Goal: Task Accomplishment & Management: Use online tool/utility

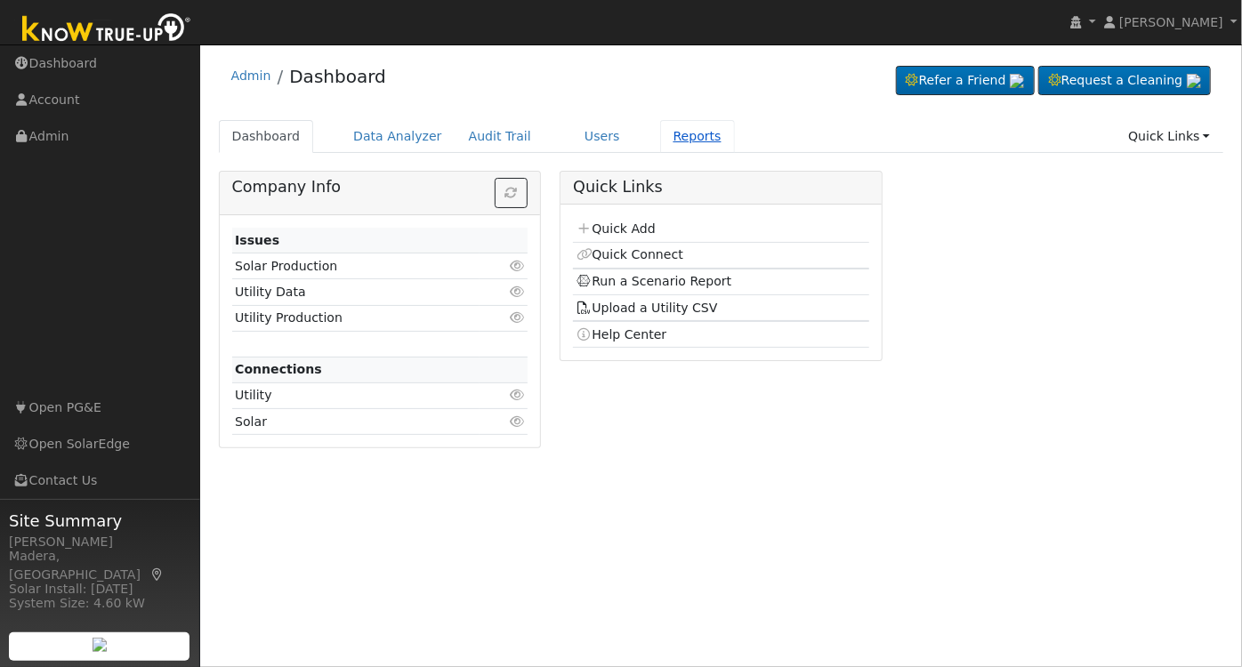
click at [667, 132] on link "Reports" at bounding box center [697, 136] width 75 height 33
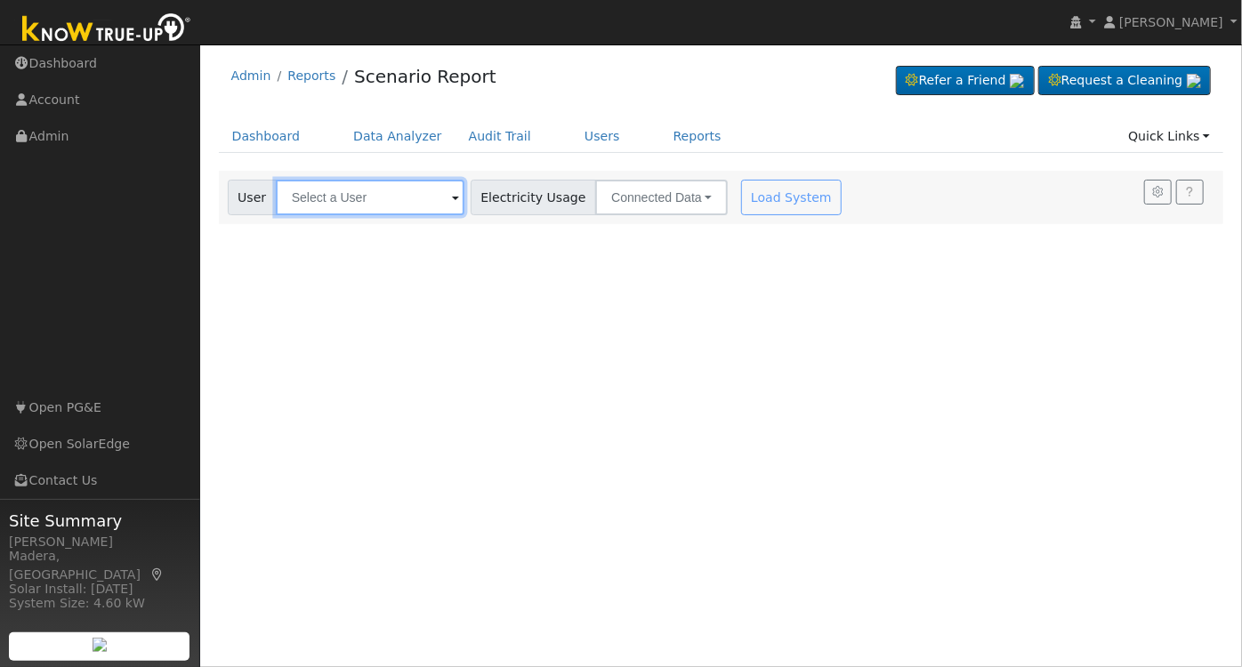
click at [404, 188] on input "text" at bounding box center [370, 198] width 189 height 36
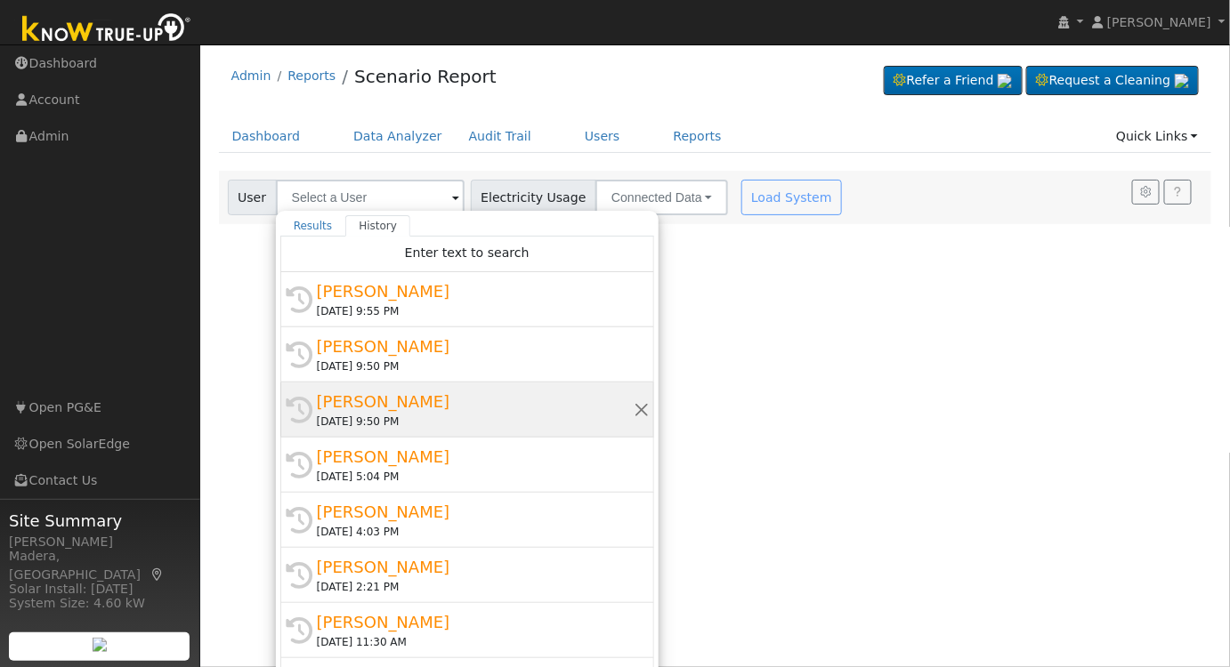
click at [450, 414] on div "[DATE] 9:50 PM" at bounding box center [475, 422] width 317 height 16
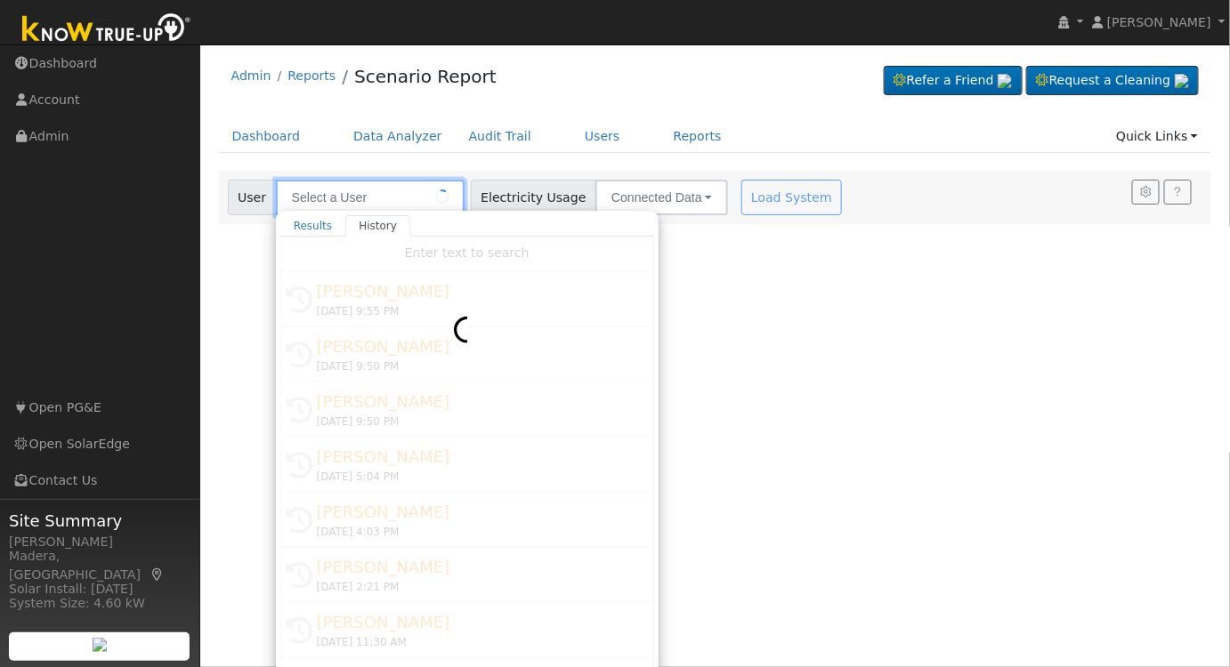
type input "[PERSON_NAME]"
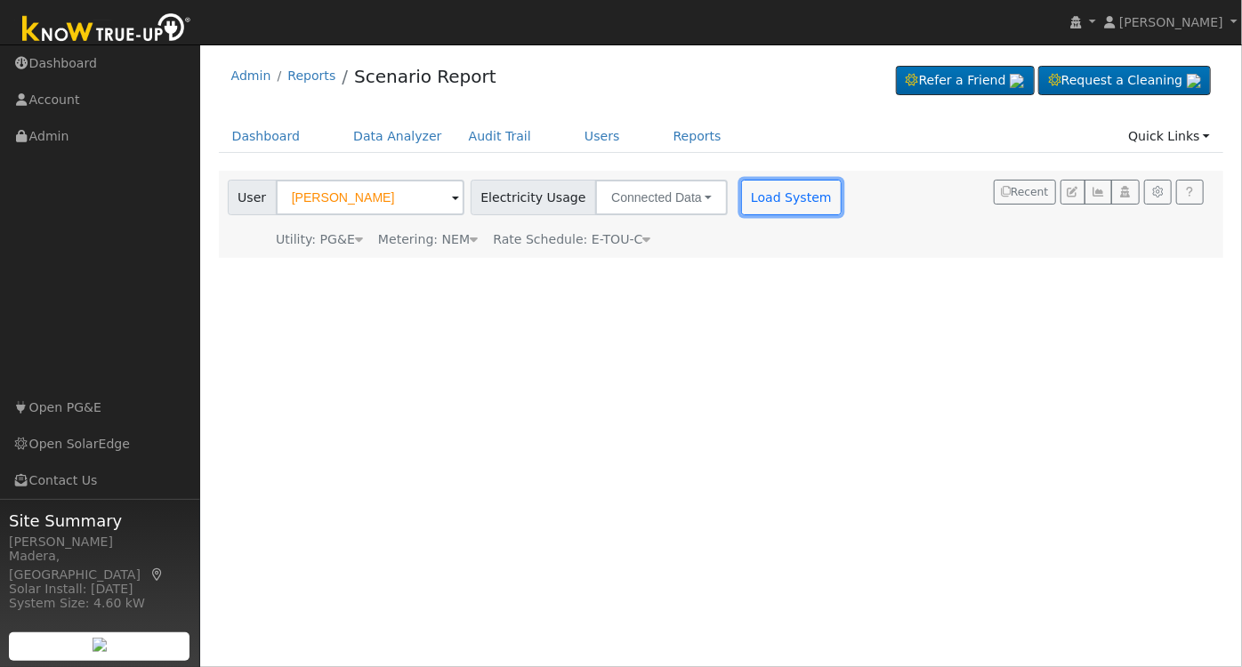
click at [748, 203] on button "Load System" at bounding box center [791, 198] width 101 height 36
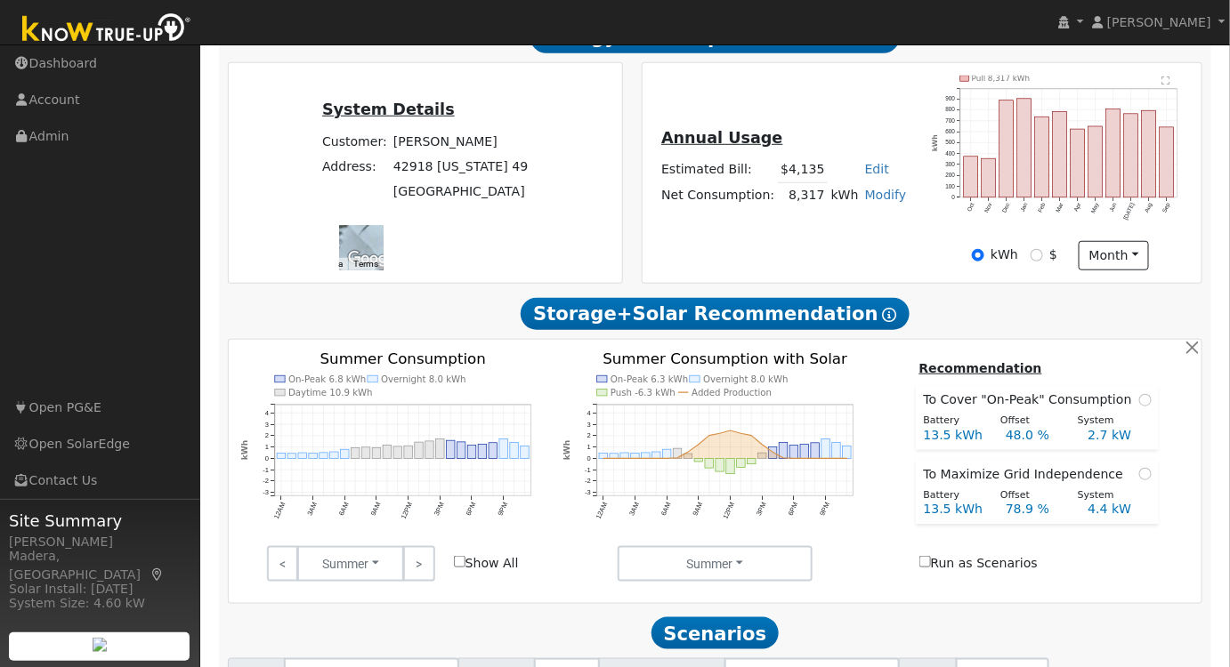
scroll to position [546, 0]
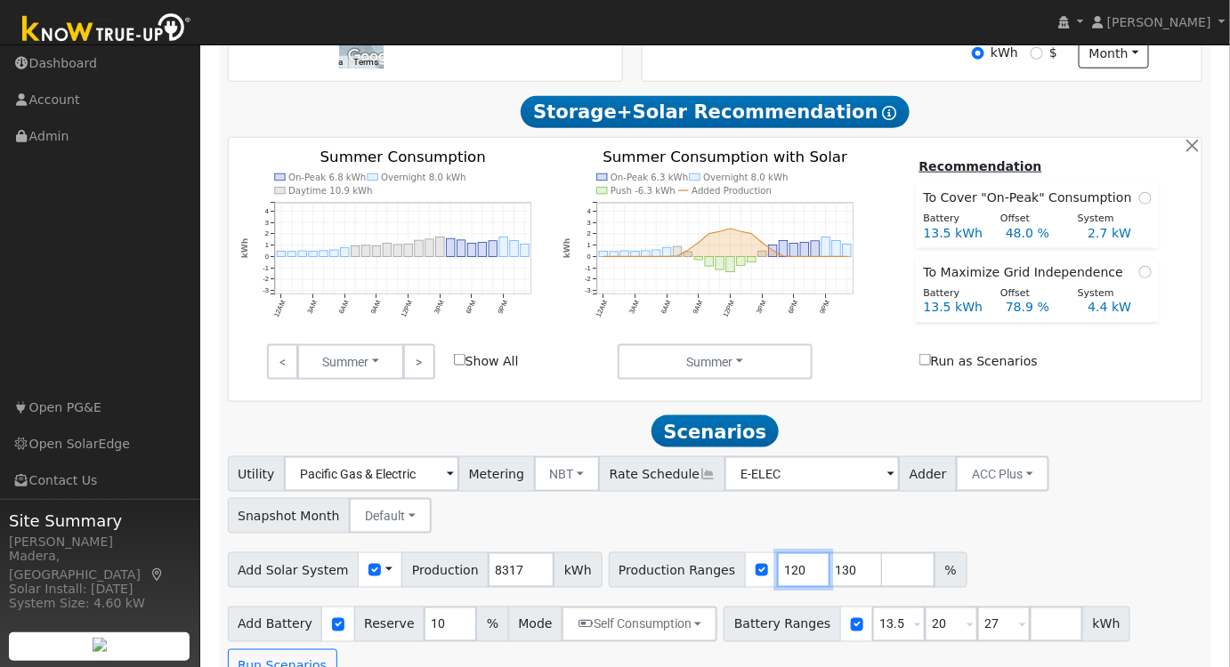
drag, startPoint x: 768, startPoint y: 578, endPoint x: 685, endPoint y: 577, distance: 82.8
click at [686, 579] on div "Production Ranges 120 130 %" at bounding box center [788, 571] width 359 height 36
type input "102"
drag, startPoint x: 819, startPoint y: 575, endPoint x: 709, endPoint y: 582, distance: 109.7
click at [710, 584] on div "Production Ranges 102 130 %" at bounding box center [788, 571] width 359 height 36
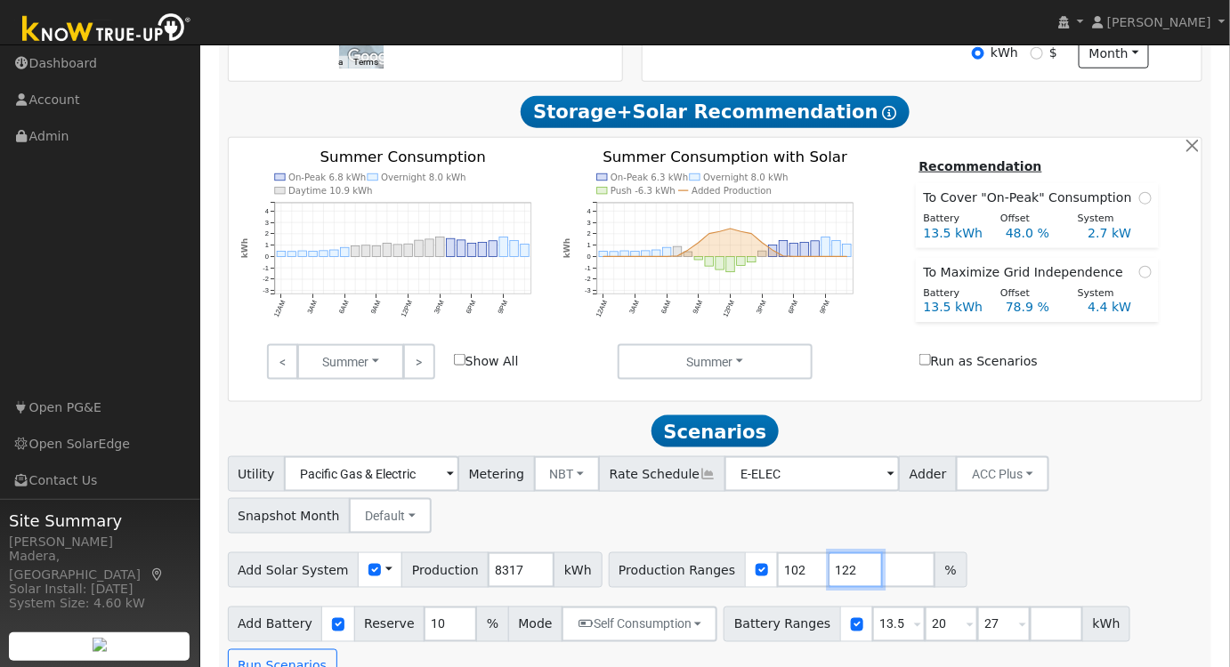
type input "122"
click at [1025, 522] on div "Utility Pacific Gas & Electric Metering NBT NEM NBT Rate Schedule E-ELEC Adder …" at bounding box center [715, 492] width 982 height 84
drag, startPoint x: 918, startPoint y: 632, endPoint x: 876, endPoint y: 640, distance: 43.5
click at [878, 639] on div "Battery Ranges 13.5 Overrides Reserve % Mode None None Self Consumption Peak Sa…" at bounding box center [927, 625] width 407 height 36
type input "15"
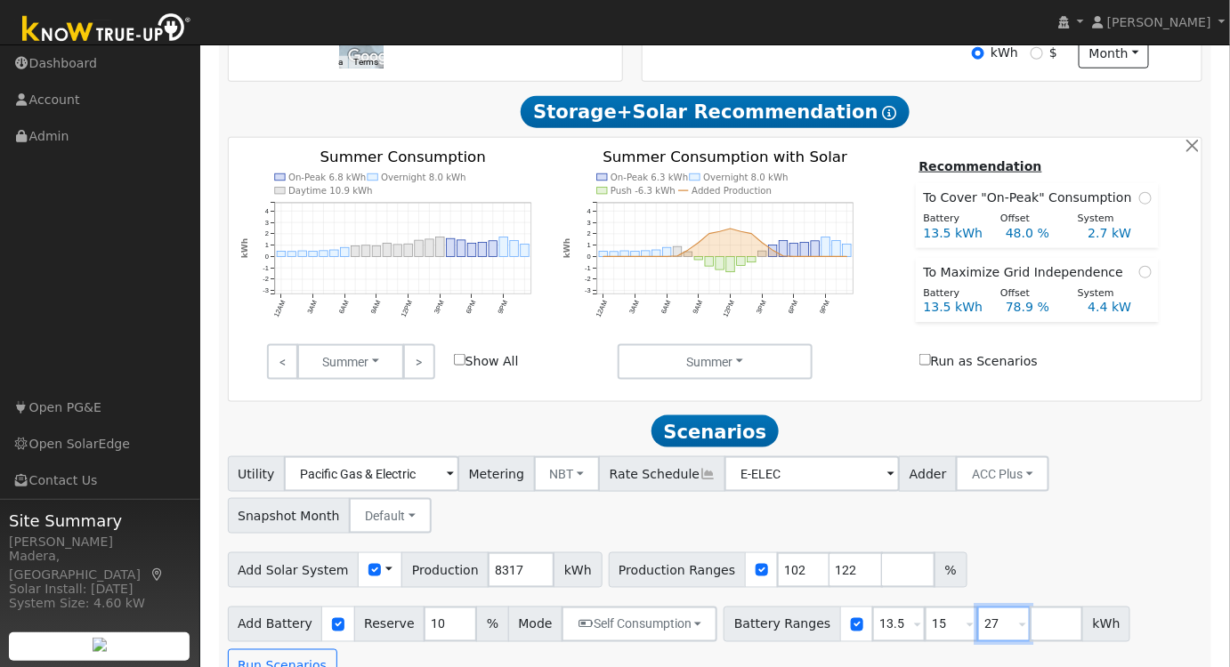
drag, startPoint x: 977, startPoint y: 632, endPoint x: 852, endPoint y: 634, distance: 125.5
click at [852, 634] on div "Battery Ranges 13.5 Overrides Reserve % Mode None None Self Consumption Peak Sa…" at bounding box center [927, 625] width 407 height 36
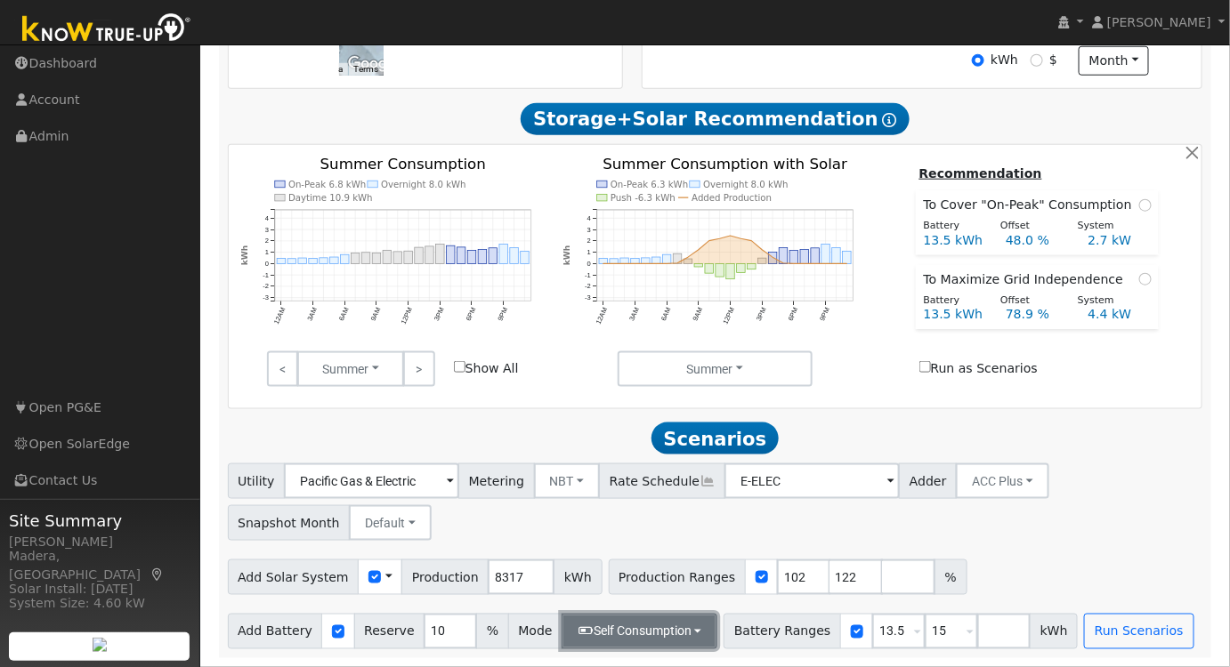
click at [616, 624] on button "Self Consumption" at bounding box center [640, 632] width 156 height 36
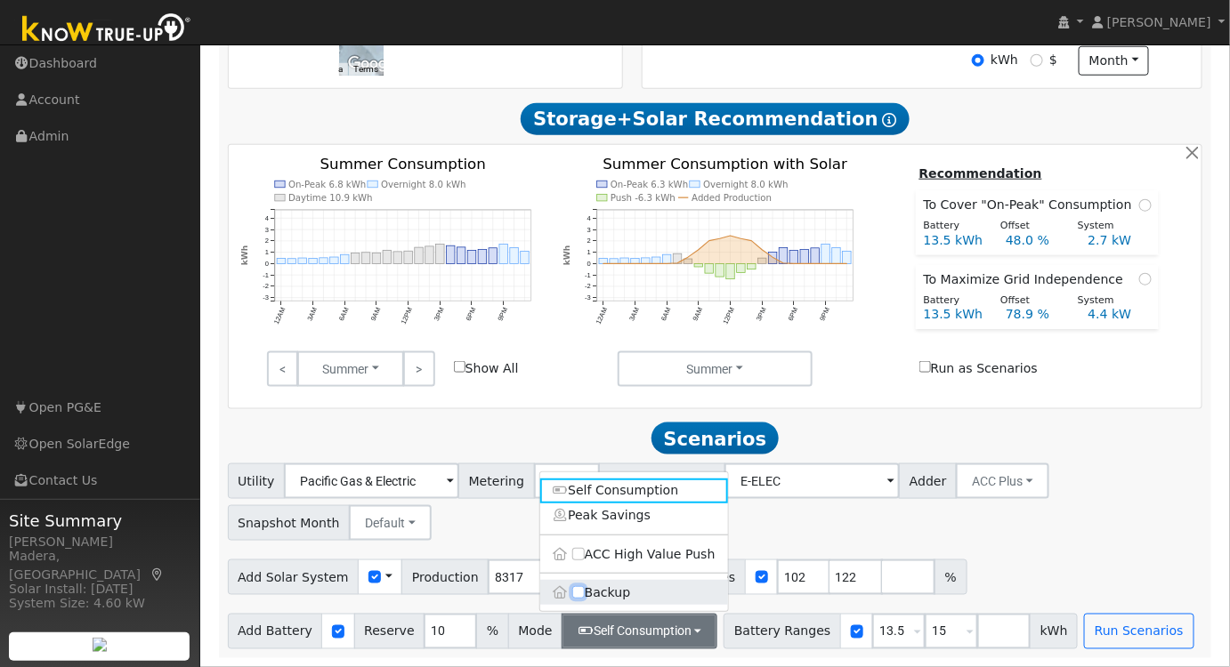
click at [572, 599] on input "Backup" at bounding box center [578, 593] width 12 height 12
checkbox input "true"
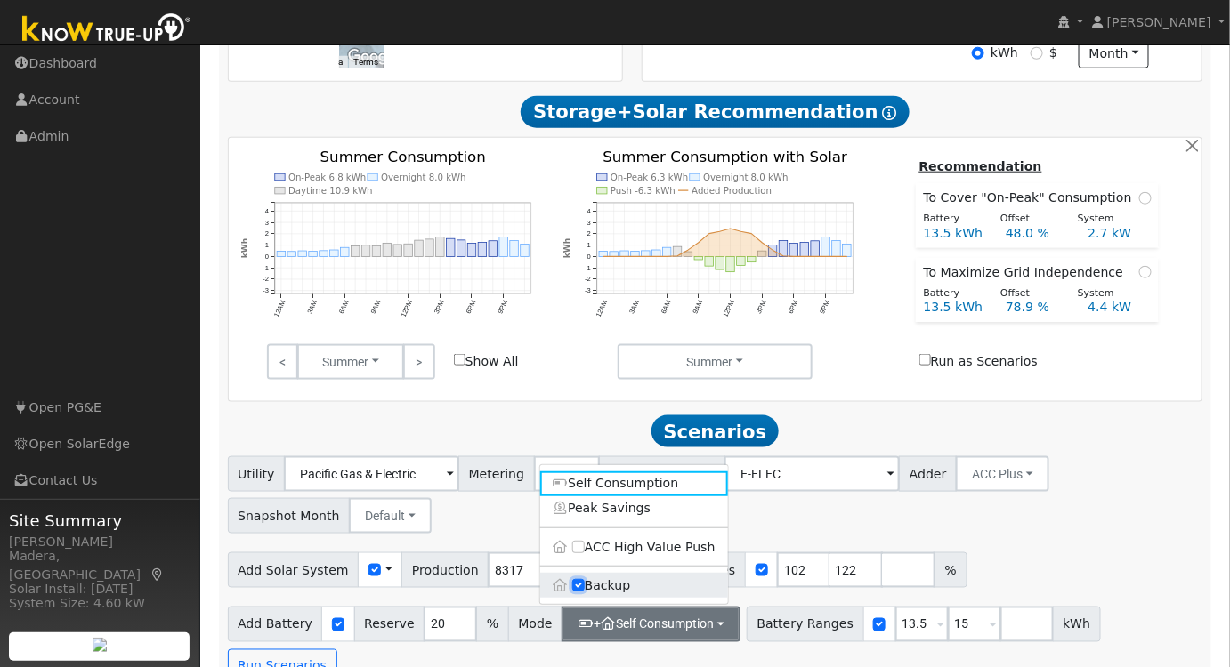
type input "20"
click at [1104, 548] on div "Utility Pacific Gas & Electric Metering NBT NEM NBT Rate Schedule E-ELEC Adder …" at bounding box center [715, 571] width 994 height 228
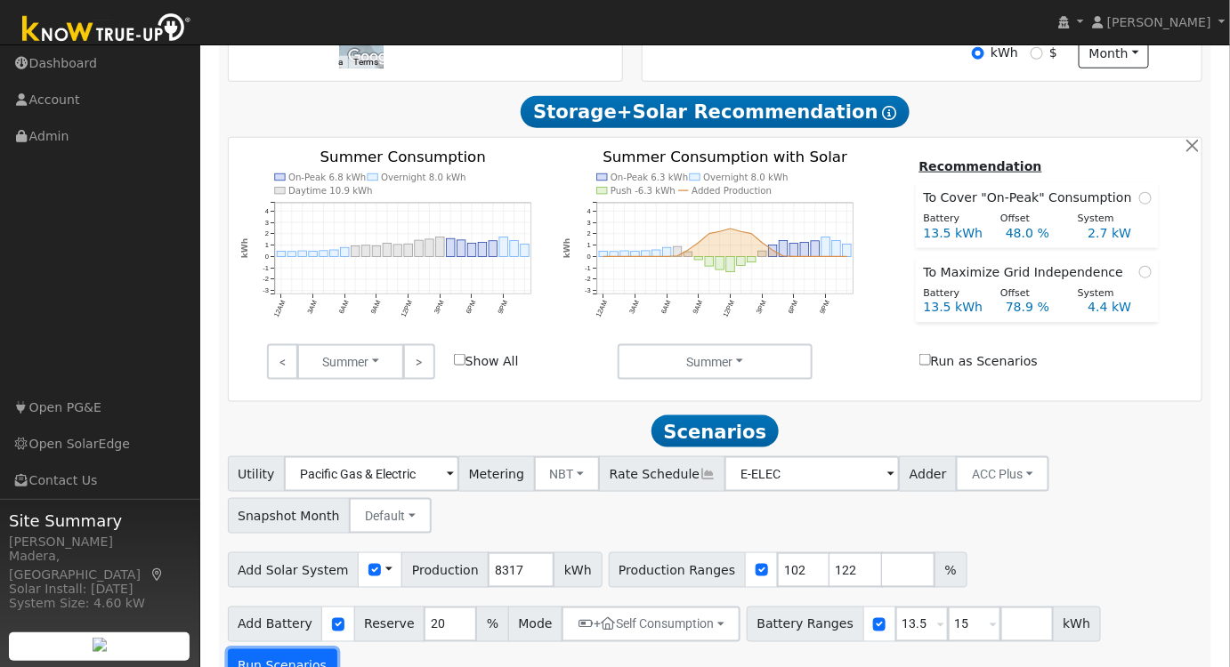
click at [337, 650] on button "Run Scenarios" at bounding box center [282, 668] width 109 height 36
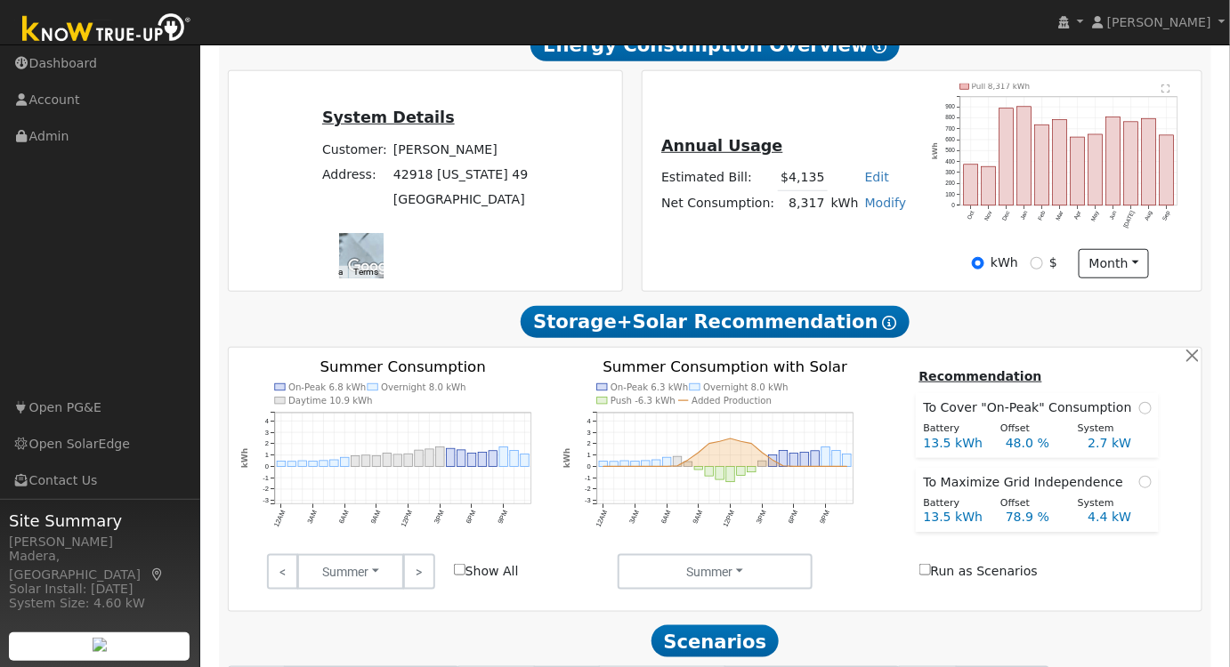
scroll to position [185, 0]
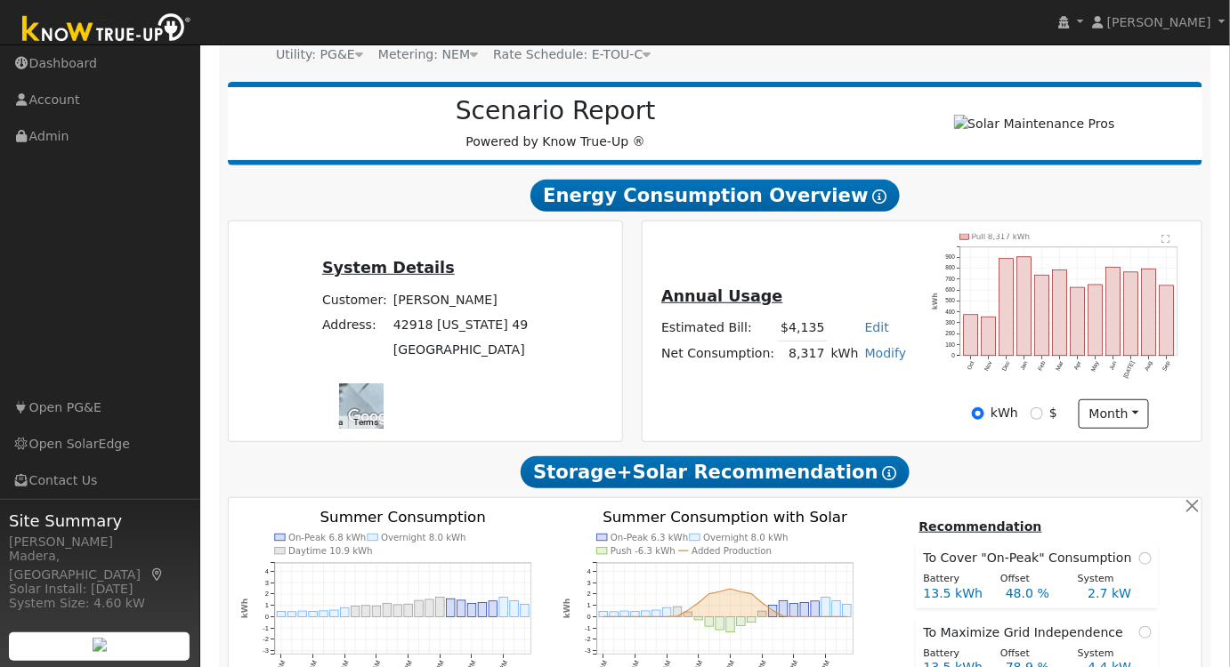
click at [874, 358] on link "Modify" at bounding box center [886, 353] width 42 height 14
click at [842, 386] on link "Add Consumption" at bounding box center [818, 382] width 149 height 25
type input "8317"
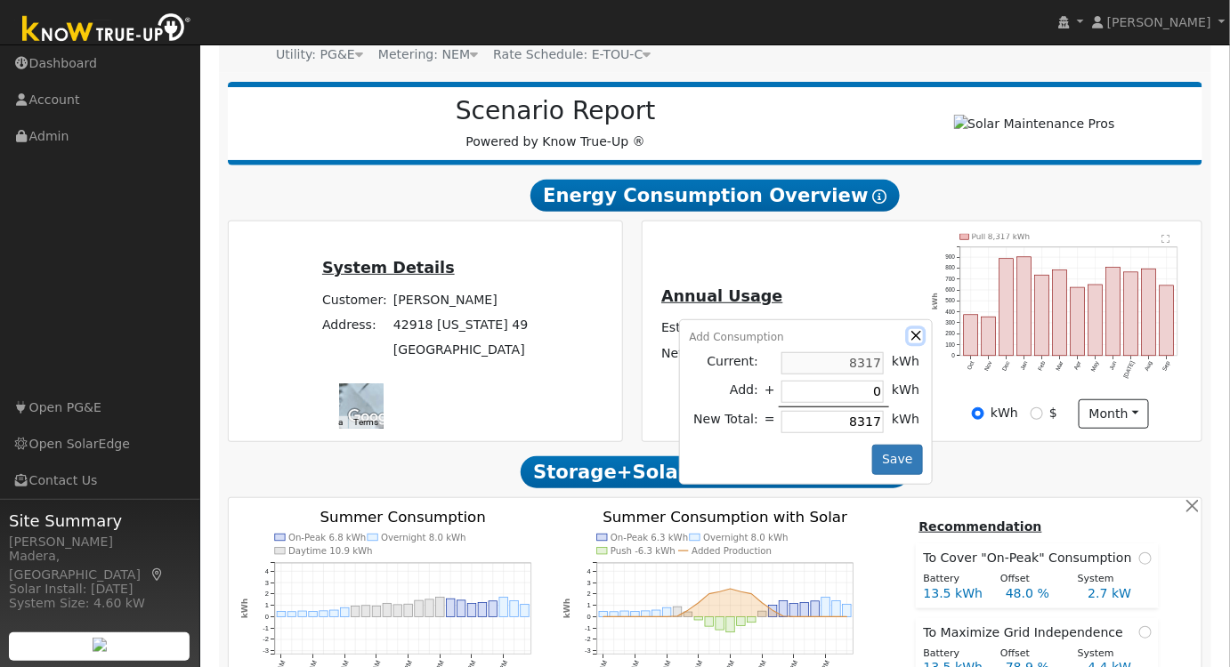
click at [909, 342] on button "button" at bounding box center [916, 336] width 15 height 15
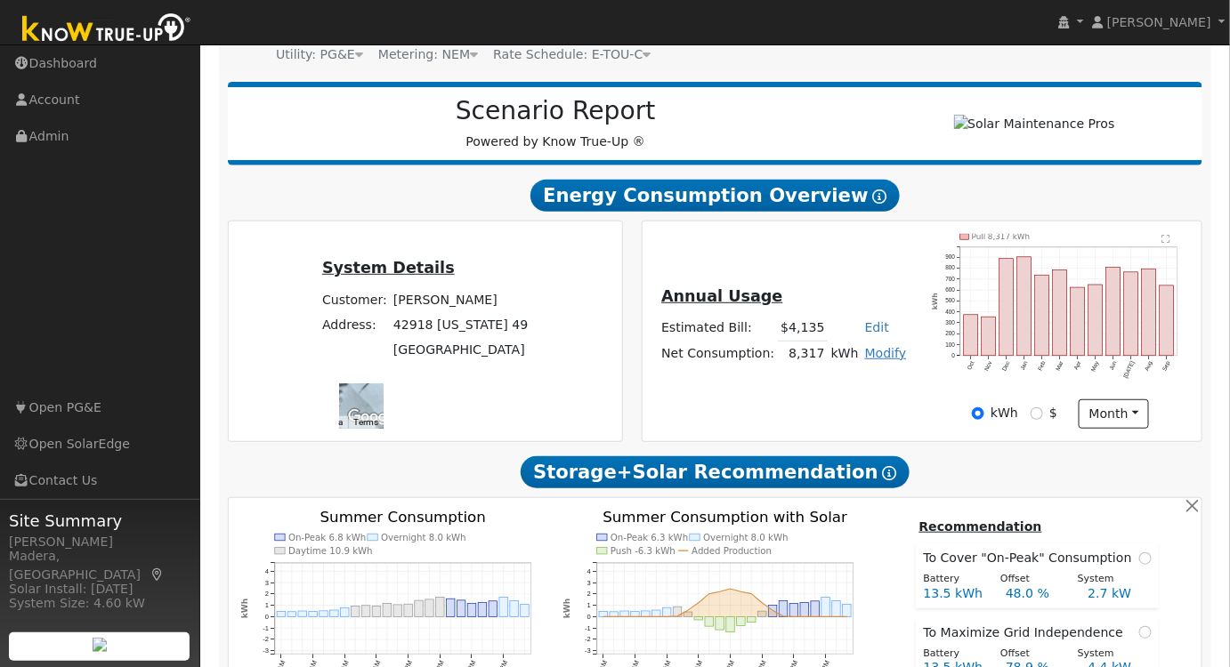
click at [886, 356] on link "Modify" at bounding box center [886, 353] width 42 height 14
click at [823, 391] on link "Add Consumption" at bounding box center [818, 382] width 149 height 25
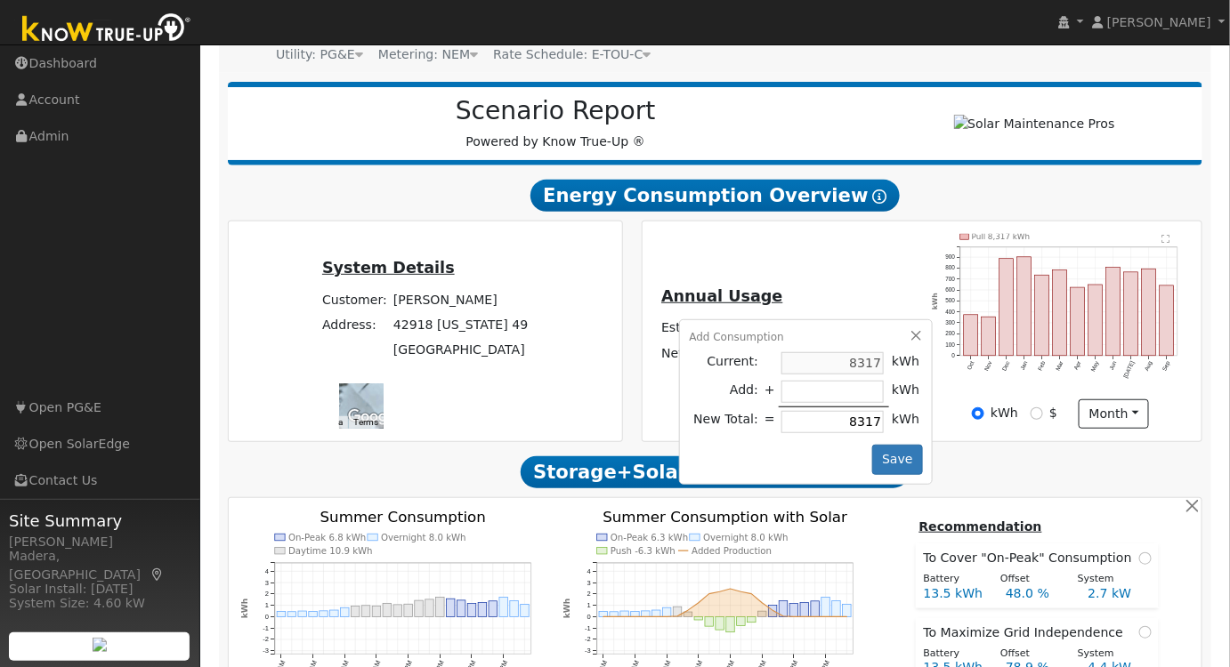
type input "1"
type input "8318"
type input "10"
type input "8327"
type input "100"
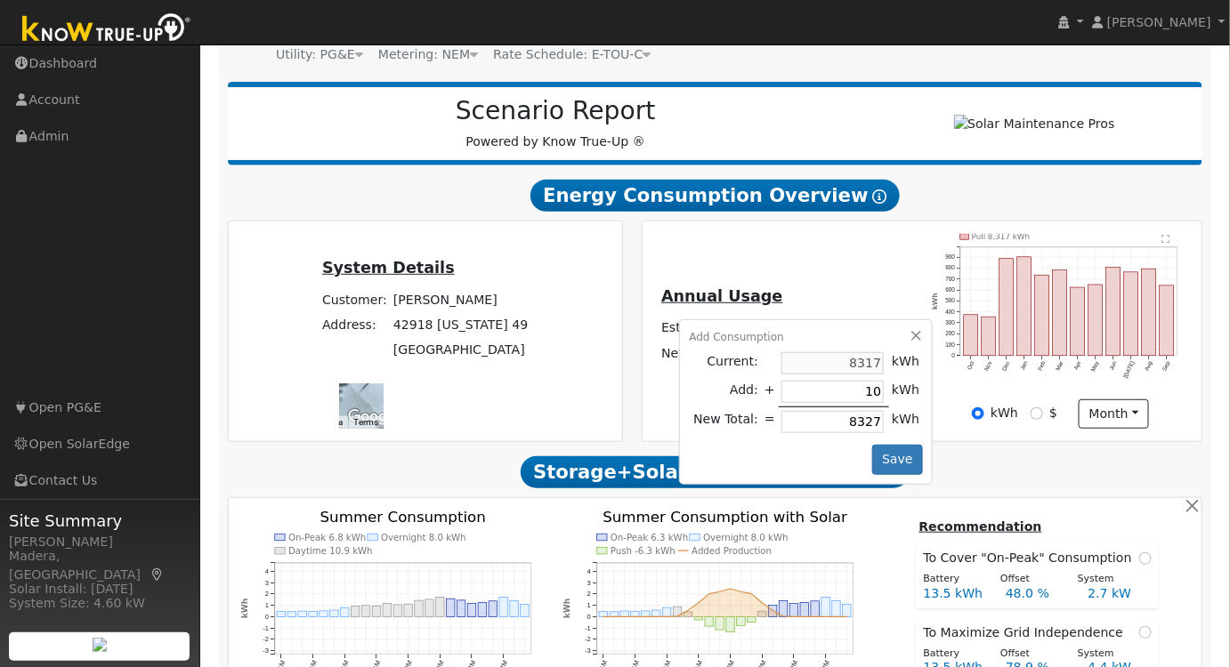
type input "8417"
type input "1000"
type input "9317"
type input "1000"
click at [897, 454] on button "Save" at bounding box center [898, 460] width 52 height 30
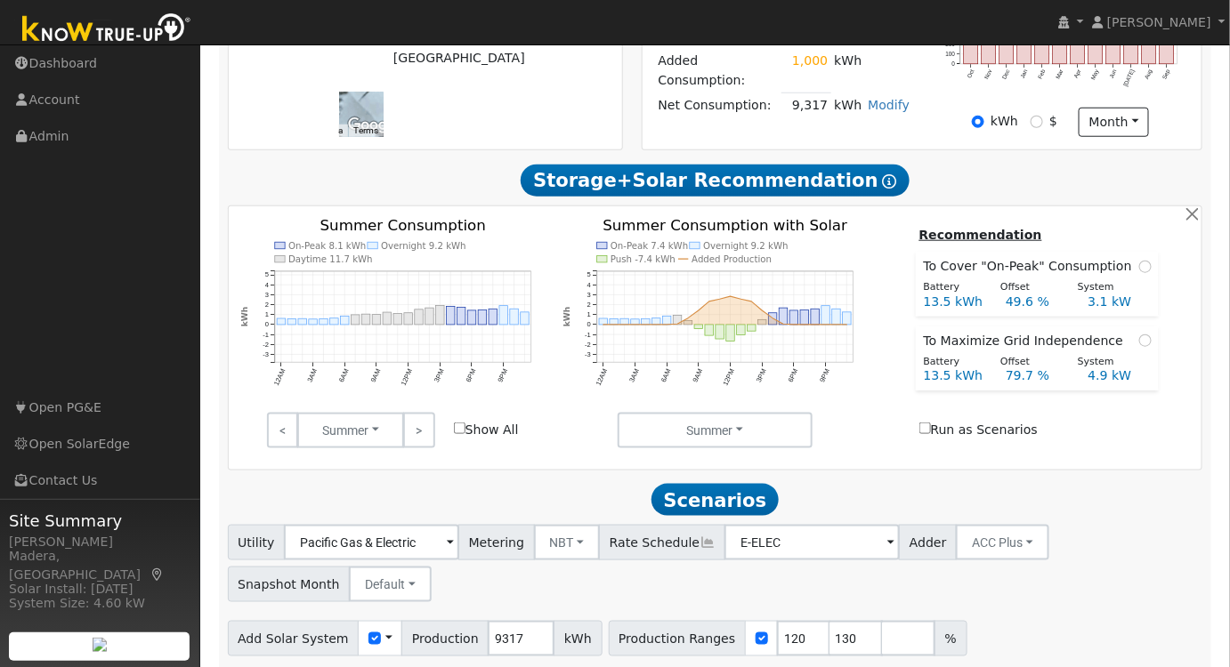
scroll to position [546, 0]
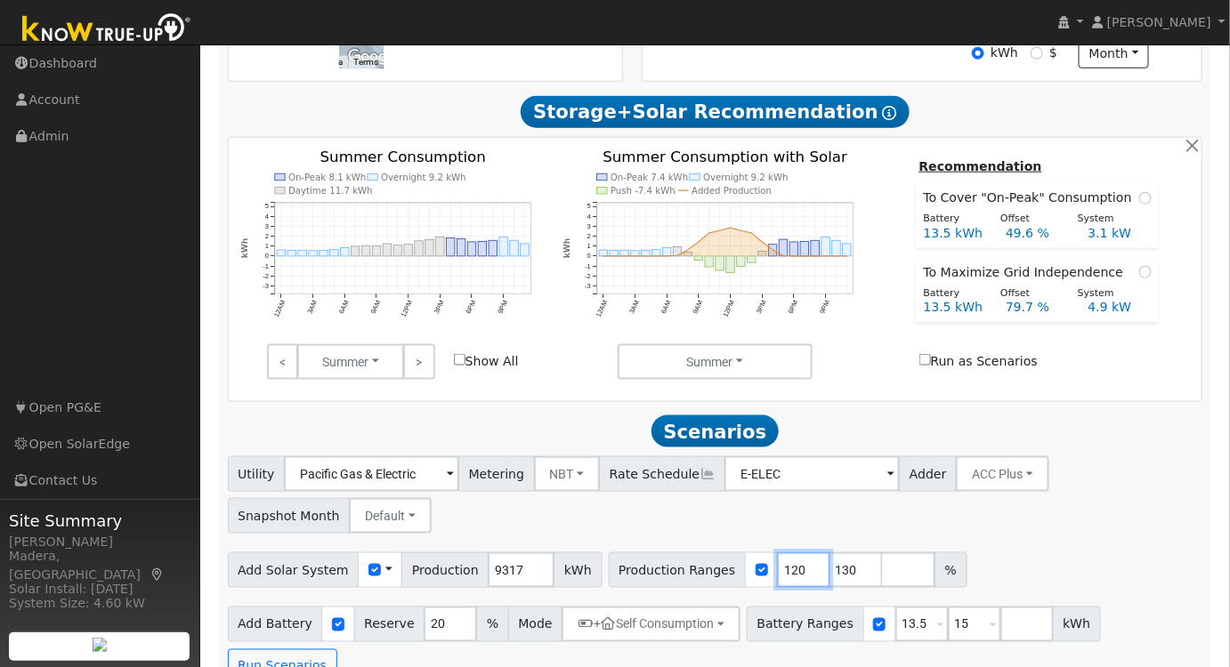
drag, startPoint x: 768, startPoint y: 581, endPoint x: 715, endPoint y: 576, distance: 53.7
click at [717, 577] on div "Production Ranges 120 130 %" at bounding box center [788, 571] width 359 height 36
type input "104"
drag, startPoint x: 816, startPoint y: 579, endPoint x: 714, endPoint y: 574, distance: 102.5
click at [714, 574] on div "Production Ranges 104 130 %" at bounding box center [788, 571] width 359 height 36
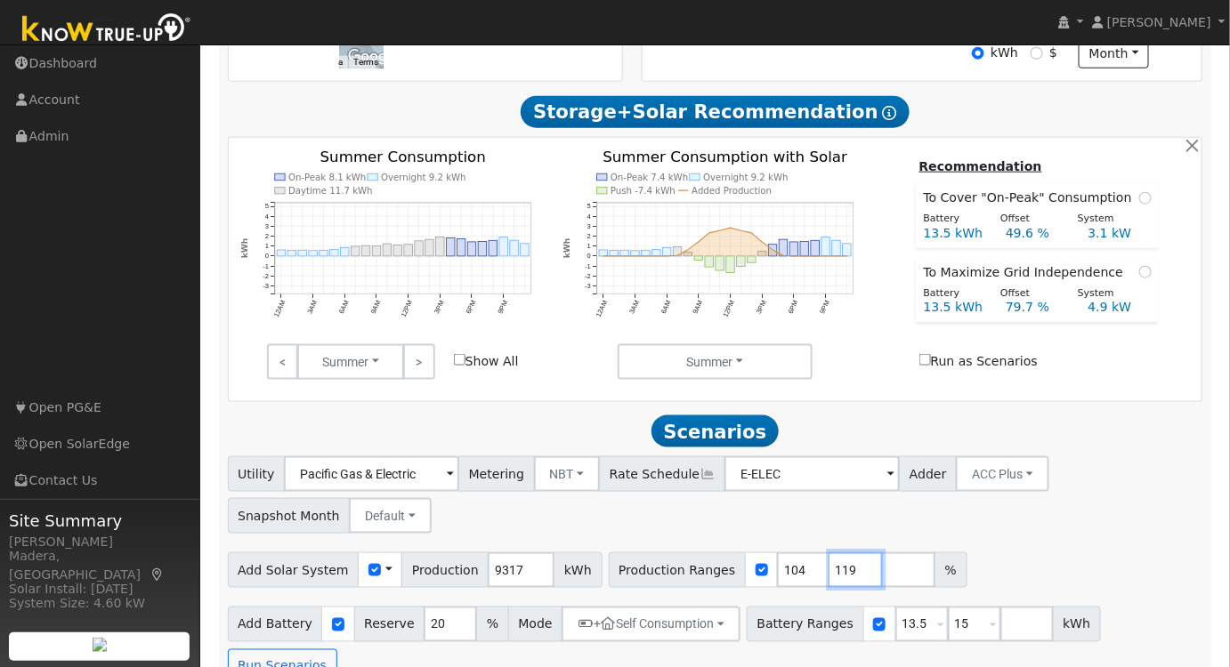
type input "119"
click at [1041, 534] on div "Utility Pacific Gas & Electric Metering NBT NEM NBT Rate Schedule E-ELEC Adder …" at bounding box center [715, 492] width 982 height 84
drag, startPoint x: 979, startPoint y: 627, endPoint x: 991, endPoint y: 653, distance: 29.1
click at [1000, 627] on input "number" at bounding box center [1026, 625] width 53 height 36
type input "20"
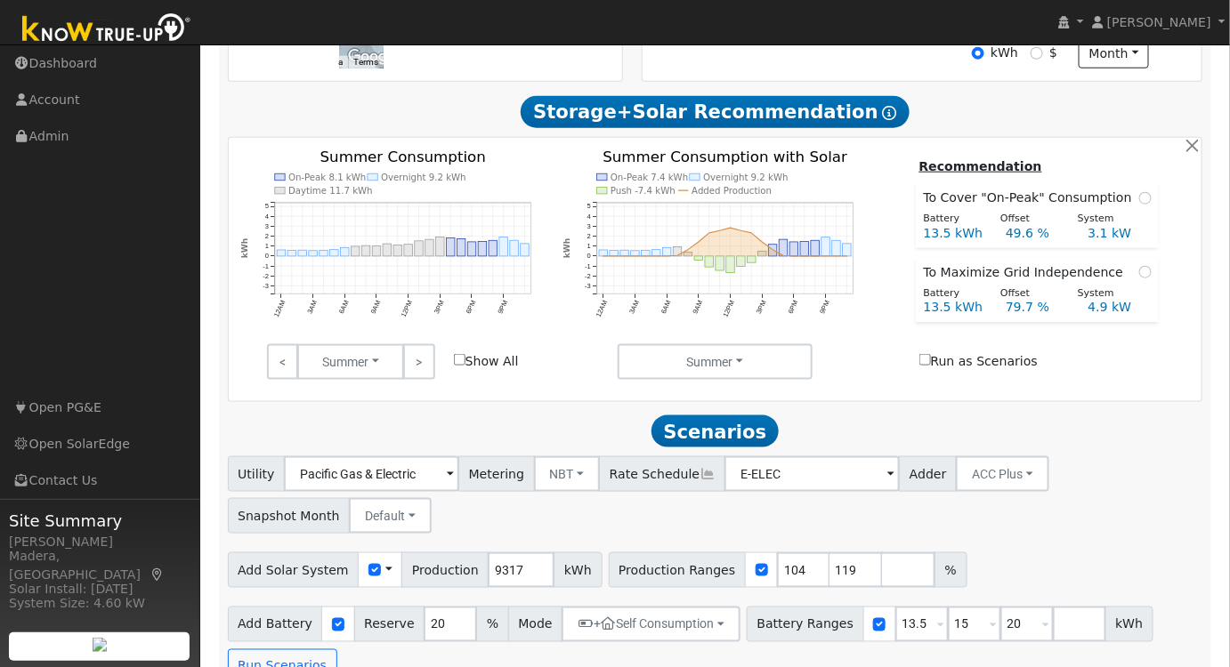
click at [1064, 554] on div "Add Solar System Use CSV Data Production 9317 kWh Production Ranges 104 119 %" at bounding box center [715, 567] width 982 height 42
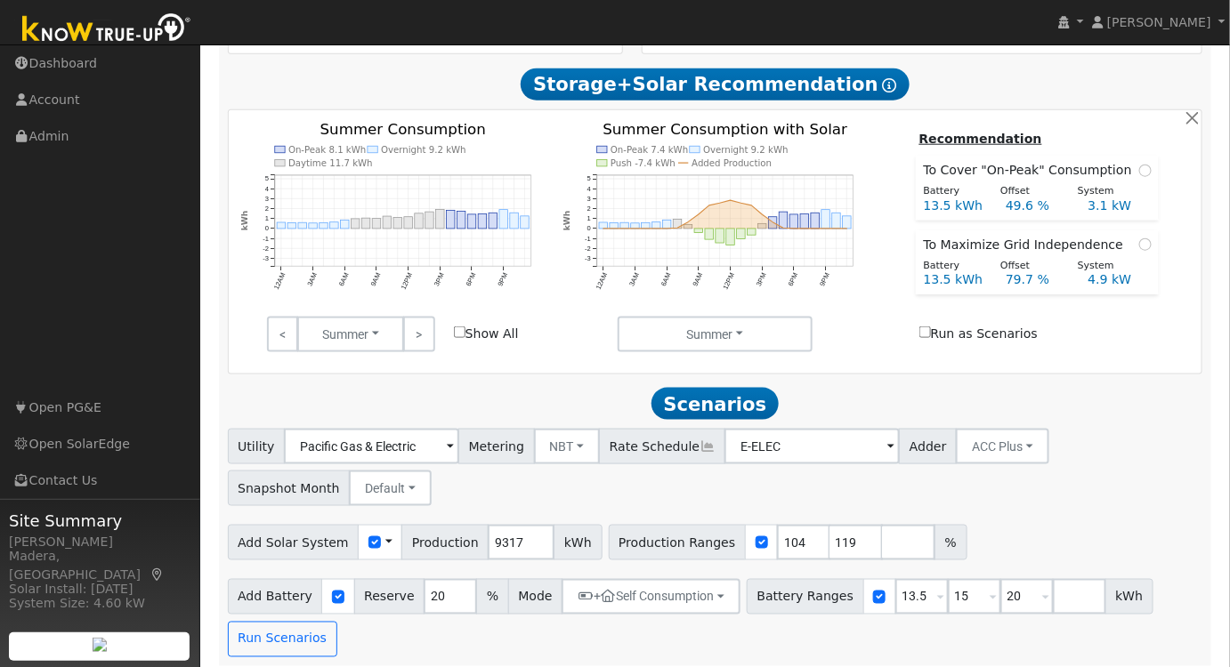
scroll to position [587, 0]
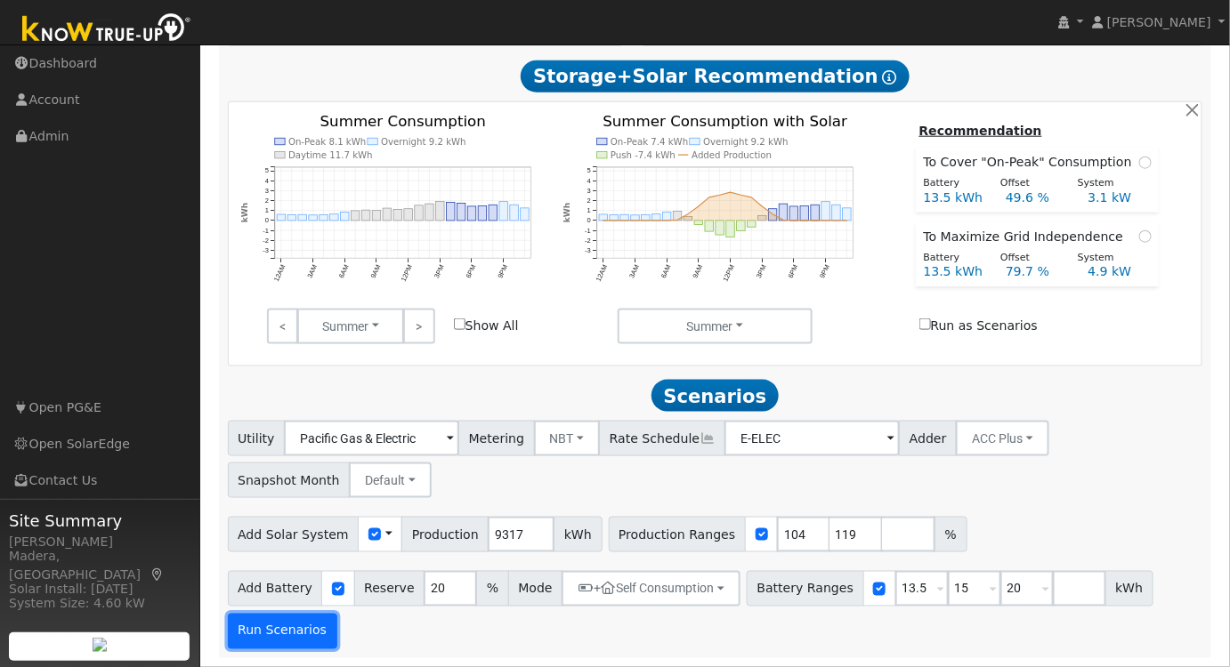
click at [270, 636] on button "Run Scenarios" at bounding box center [282, 632] width 109 height 36
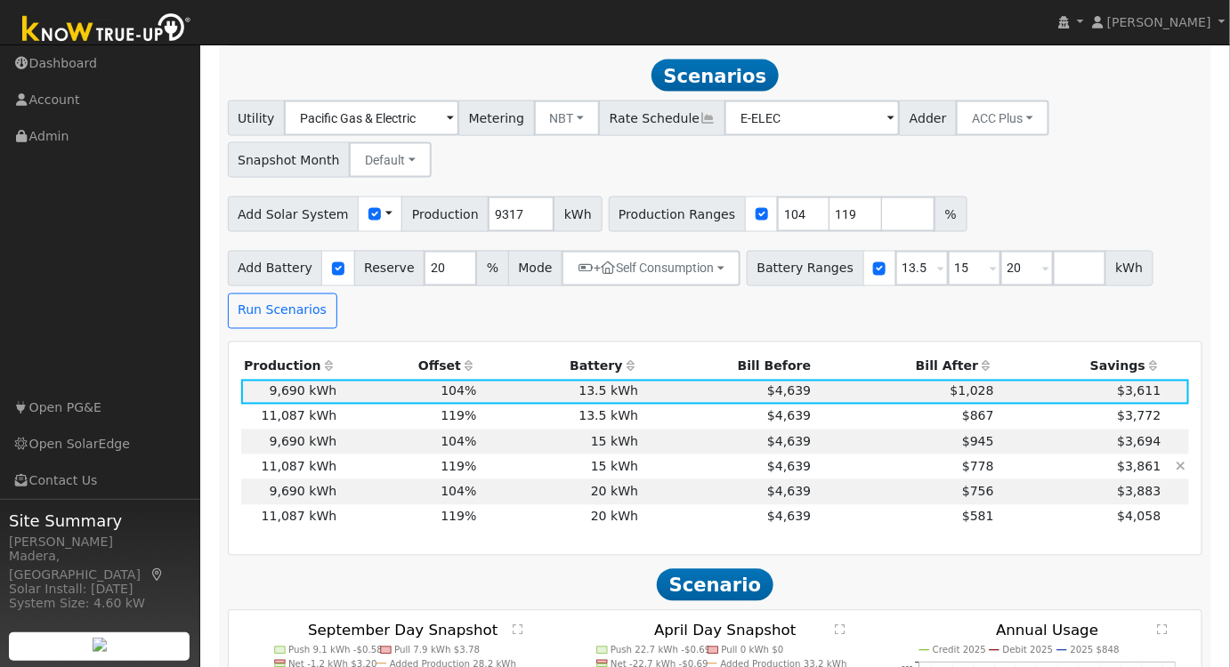
scroll to position [913, 0]
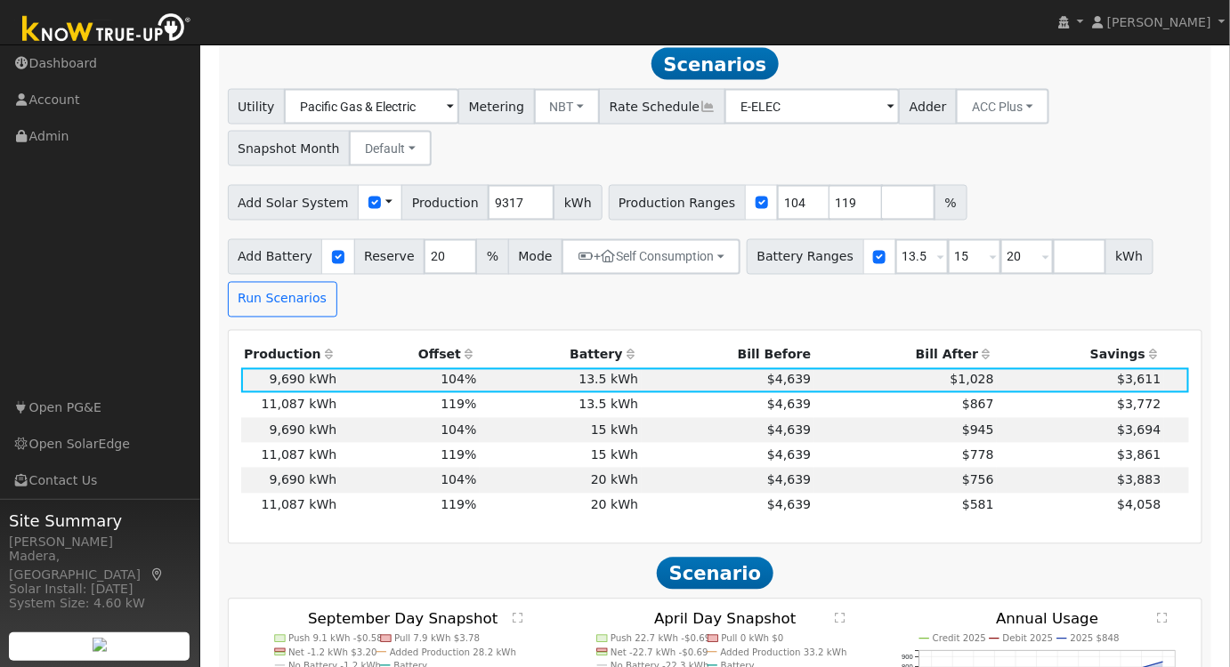
click at [944, 359] on th "Bill After" at bounding box center [905, 356] width 183 height 25
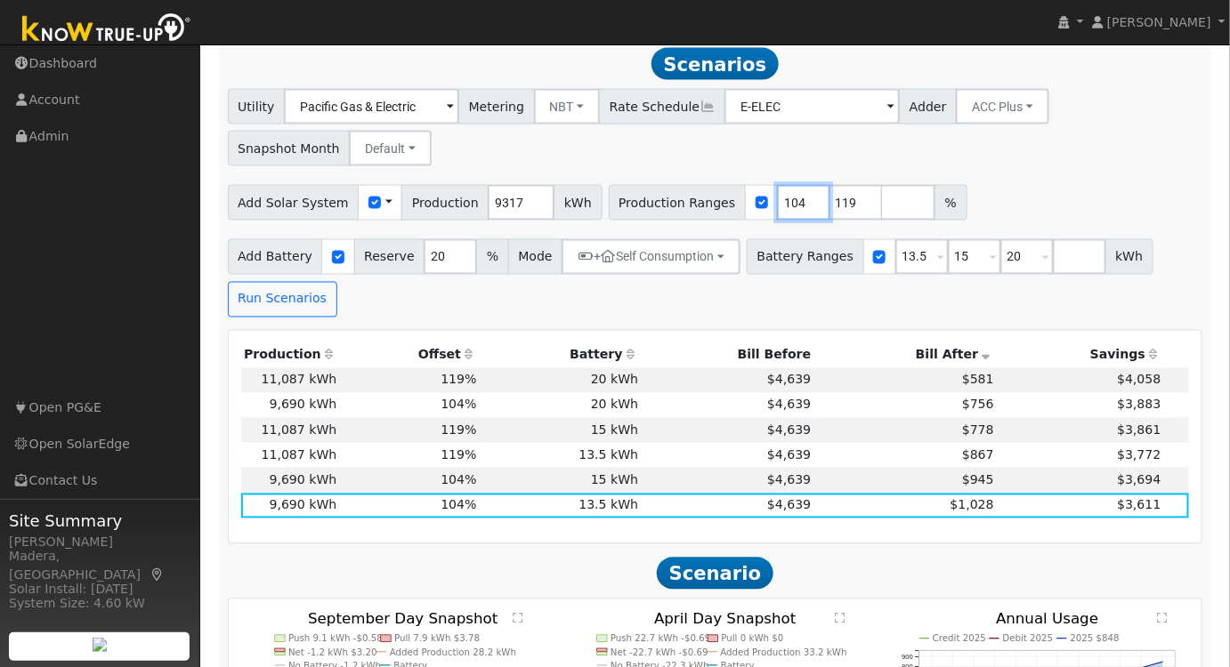
click at [778, 219] on input "104" at bounding box center [803, 203] width 53 height 36
click at [779, 212] on input "103" at bounding box center [803, 203] width 53 height 36
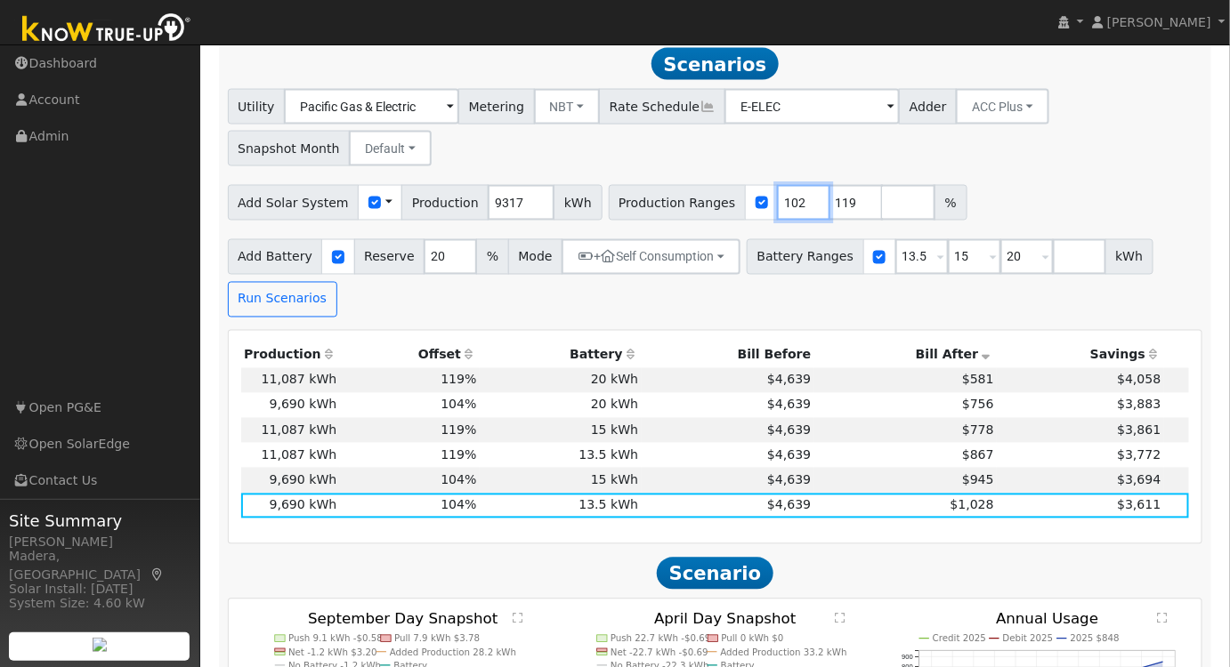
click at [779, 212] on input "102" at bounding box center [803, 203] width 53 height 36
click at [779, 212] on input "101" at bounding box center [803, 203] width 53 height 36
type input "100"
click at [779, 212] on input "100" at bounding box center [803, 203] width 53 height 36
drag, startPoint x: 998, startPoint y: 260, endPoint x: 977, endPoint y: 262, distance: 20.5
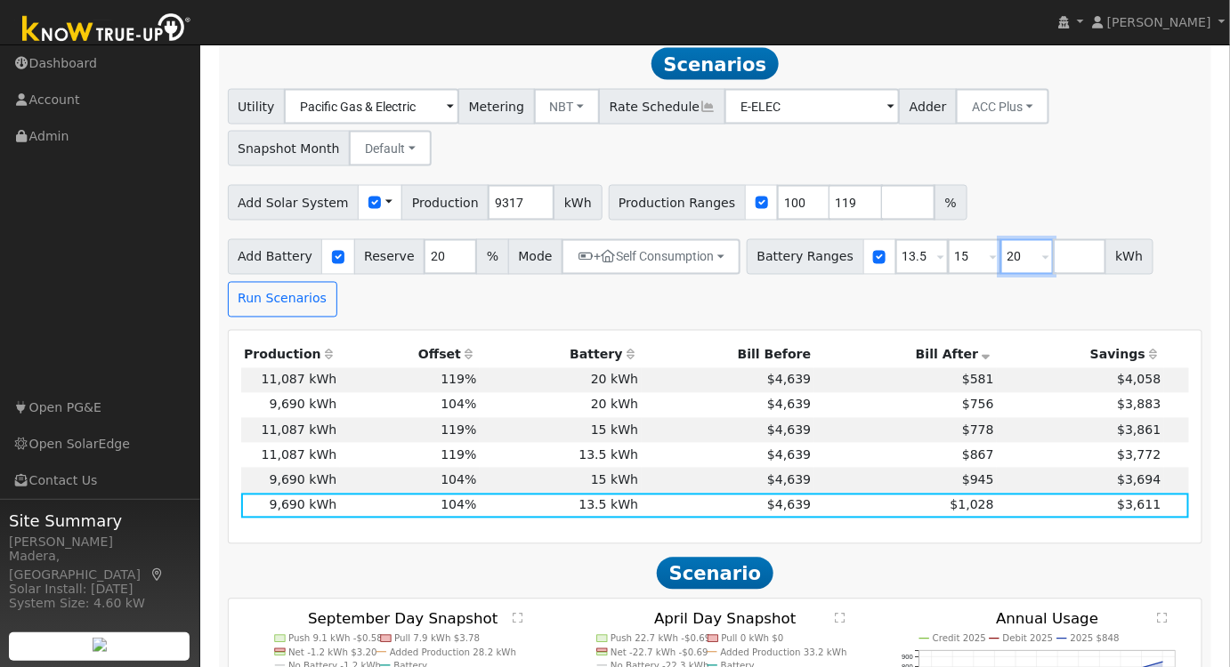
click at [1000, 262] on input "20" at bounding box center [1026, 257] width 53 height 36
type input "2"
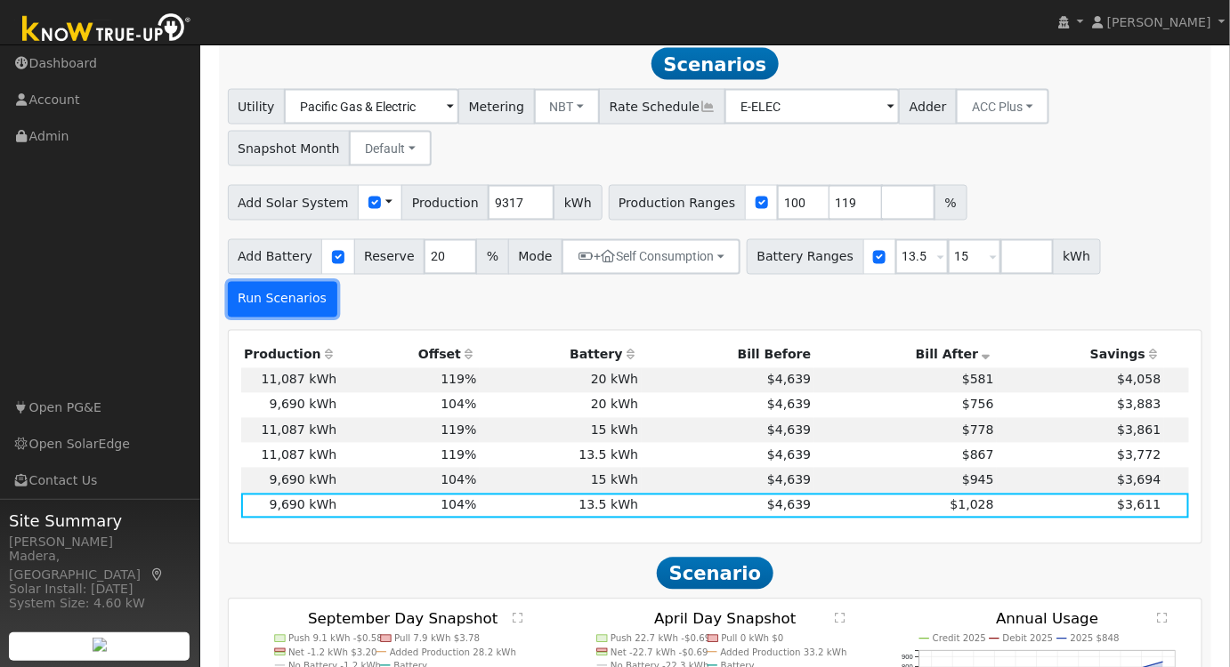
click at [337, 282] on button "Run Scenarios" at bounding box center [282, 300] width 109 height 36
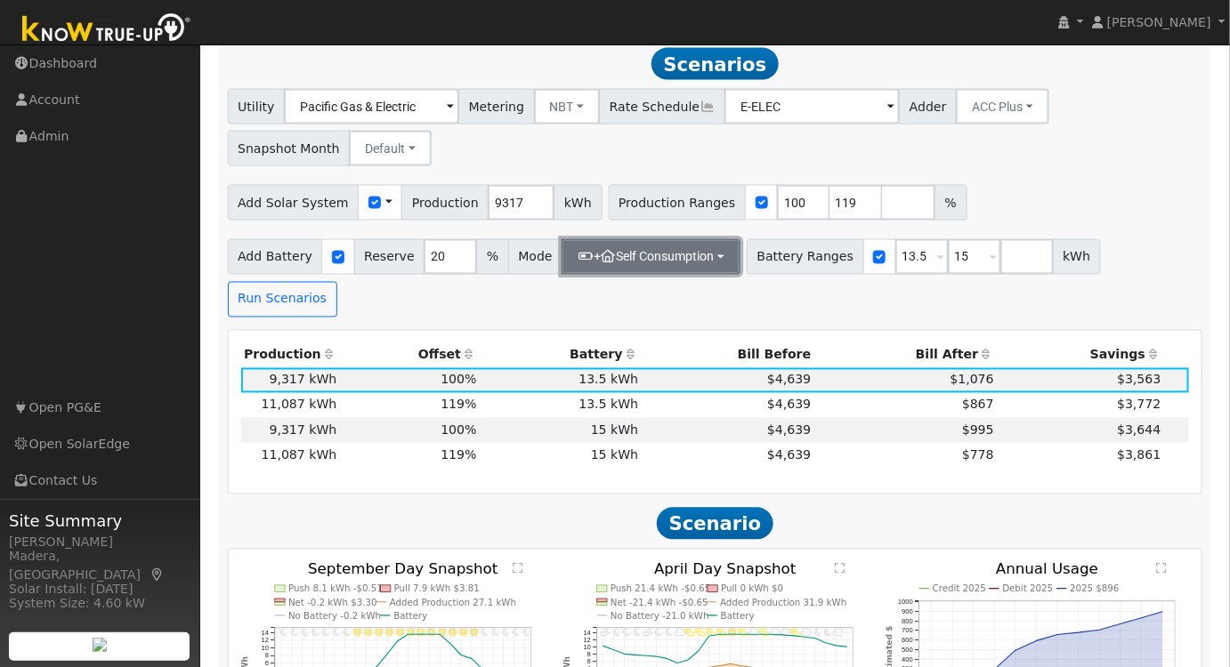
click at [604, 254] on button "+ Self Consumption" at bounding box center [651, 257] width 179 height 36
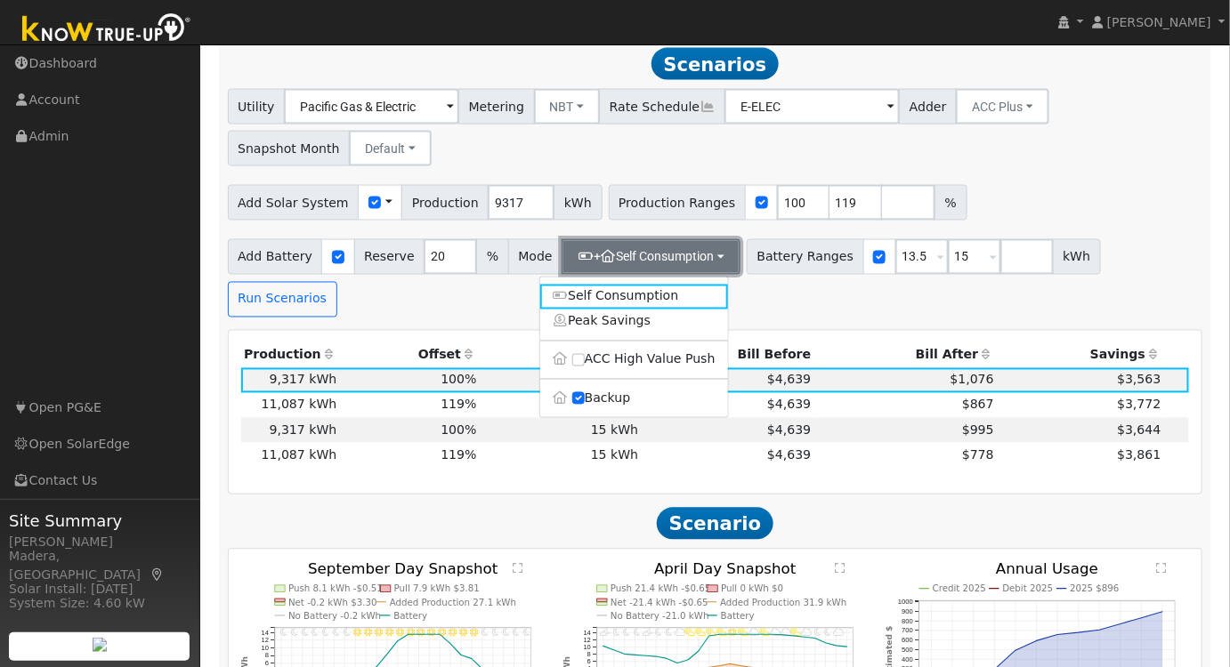
click at [605, 255] on button "+ Self Consumption" at bounding box center [651, 257] width 179 height 36
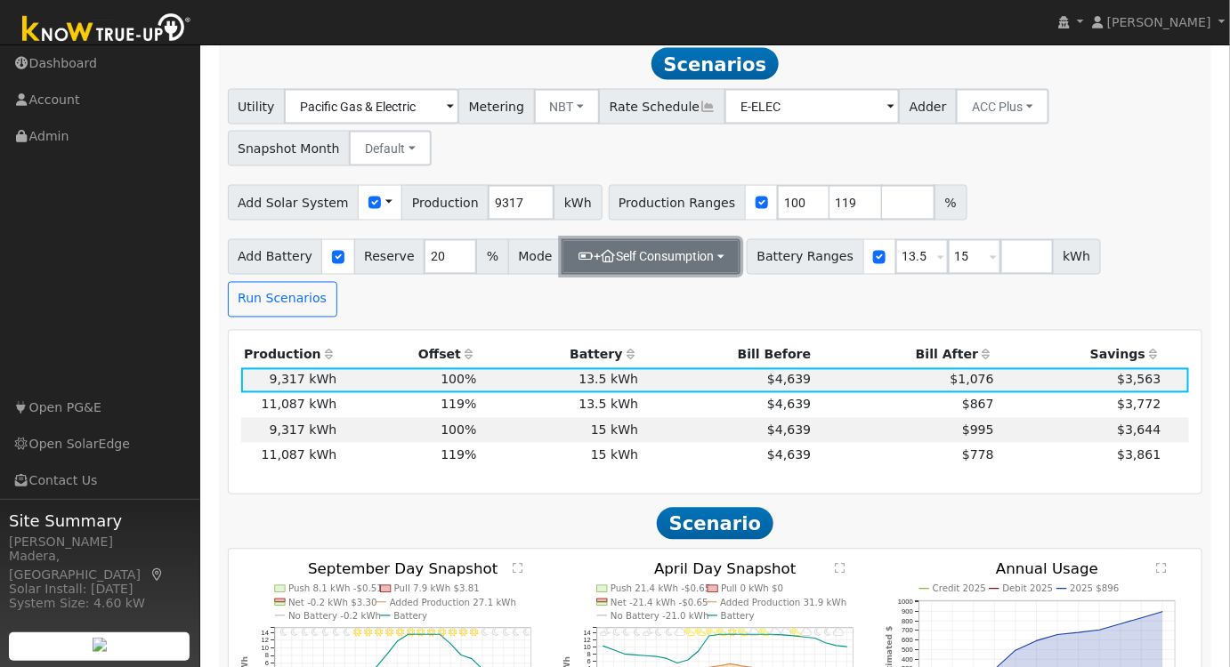
click at [680, 269] on button "+ Self Consumption" at bounding box center [651, 257] width 179 height 36
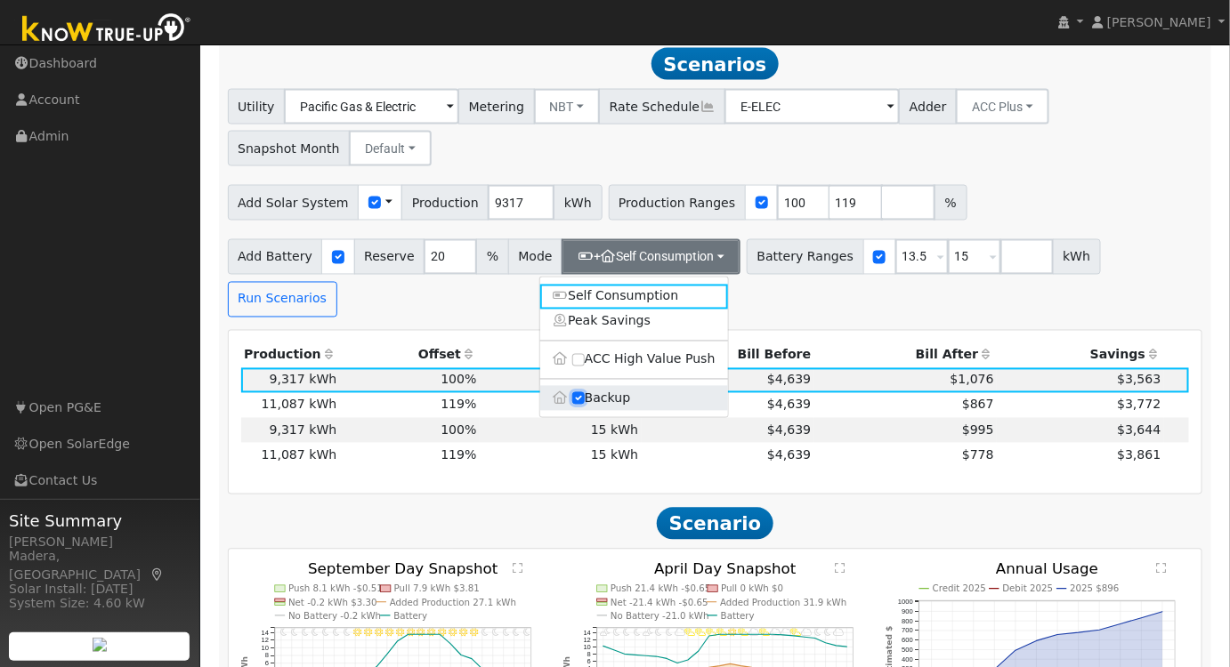
click at [577, 405] on input "Backup" at bounding box center [578, 398] width 12 height 12
checkbox input "false"
type input "10"
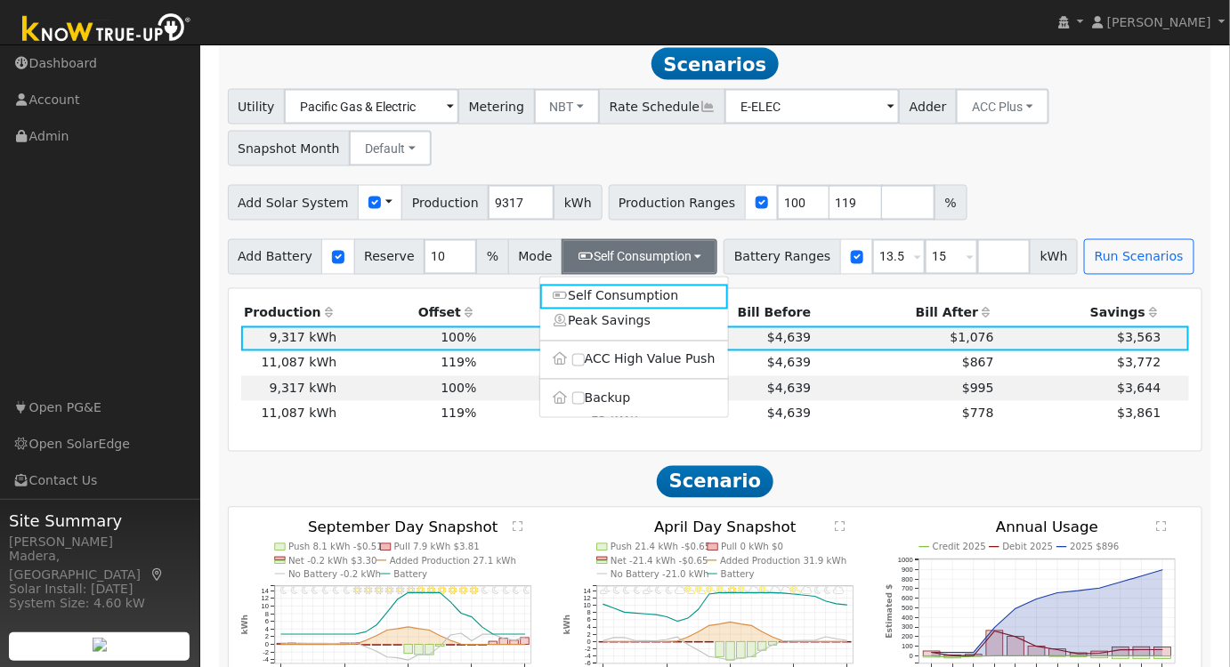
click at [1008, 188] on div "Add Solar System Use CSV Data Production 9317 kWh Production Ranges 100 119 %" at bounding box center [715, 200] width 982 height 42
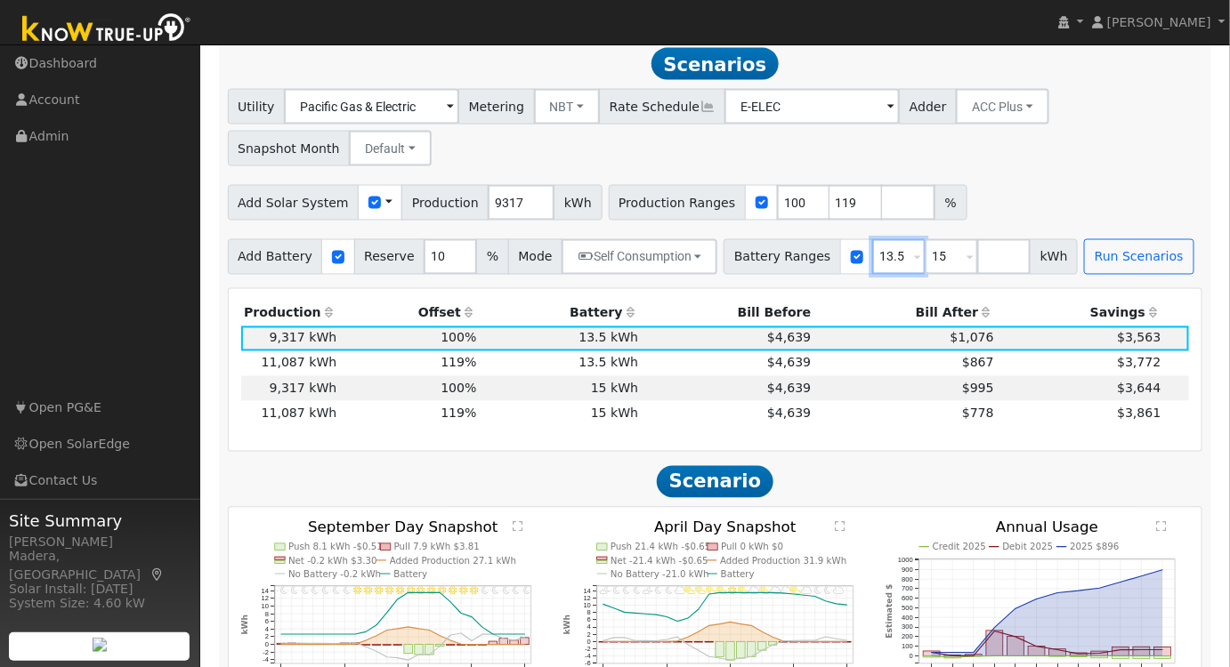
drag, startPoint x: 874, startPoint y: 263, endPoint x: 792, endPoint y: 271, distance: 82.2
click at [795, 270] on div "Battery Ranges 13.5 Overrides Reserve % Mode None None Self Consumption Peak Sa…" at bounding box center [901, 257] width 354 height 36
type input "15"
type input "20"
click at [1084, 166] on div "Utility Pacific Gas & Electric Metering NBT NEM NBT Rate Schedule E-ELEC Adder …" at bounding box center [715, 125] width 982 height 84
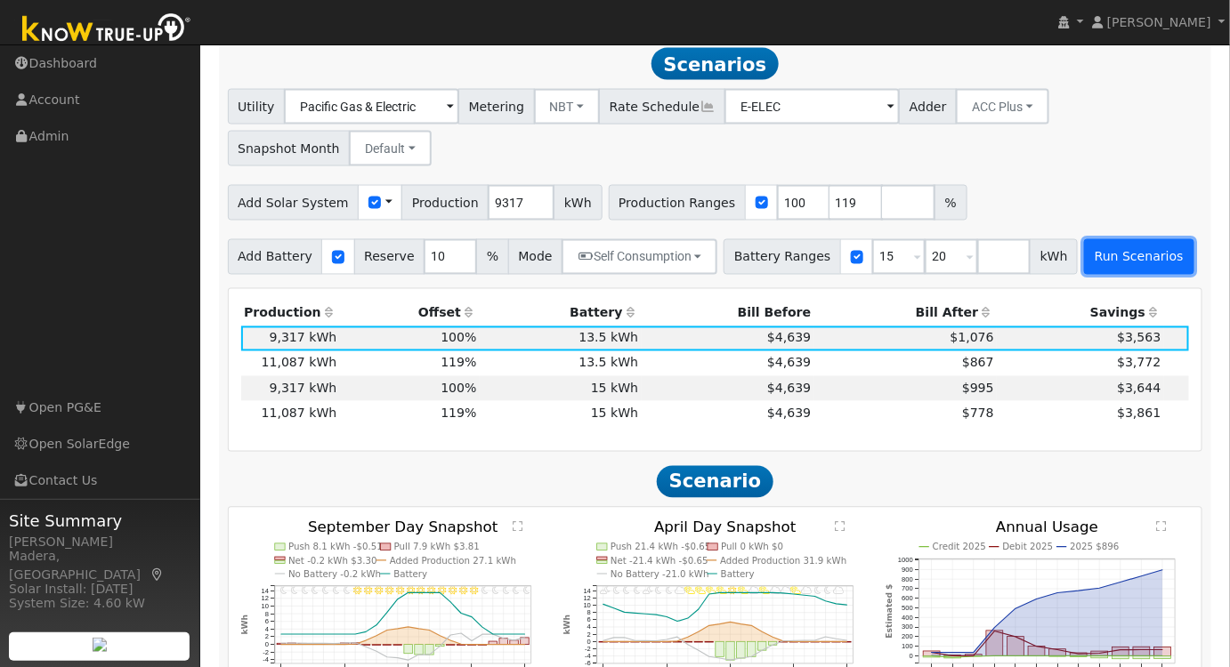
click at [1084, 265] on button "Run Scenarios" at bounding box center [1138, 257] width 109 height 36
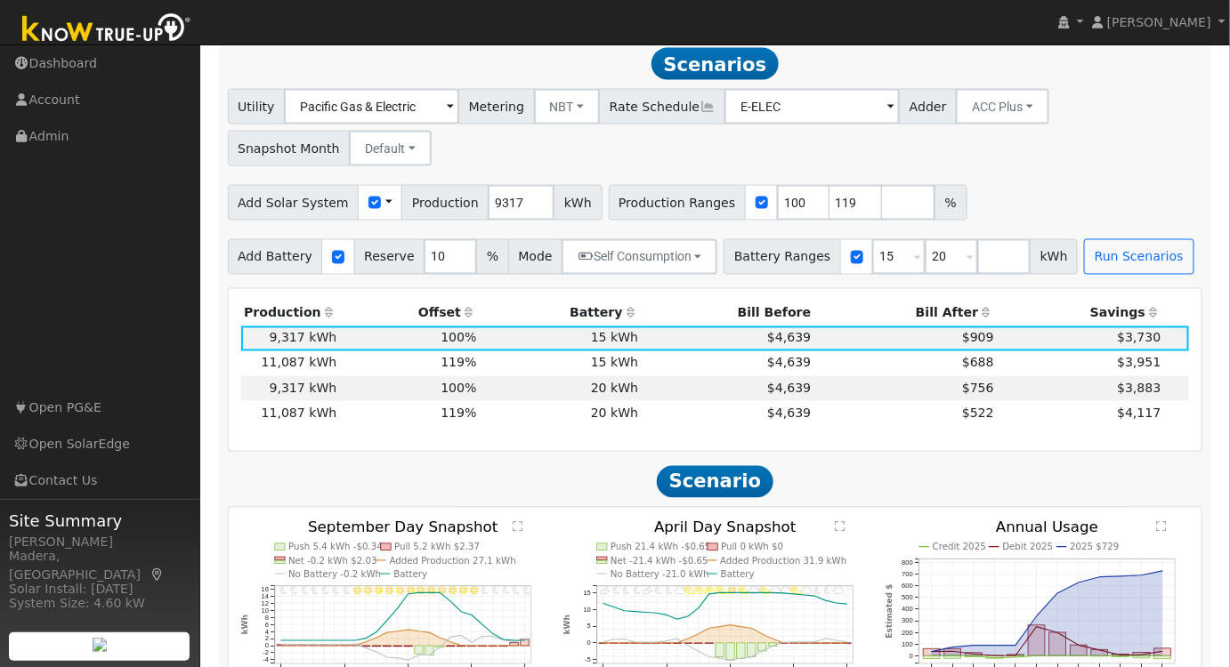
click at [953, 313] on th "Bill After" at bounding box center [905, 314] width 183 height 25
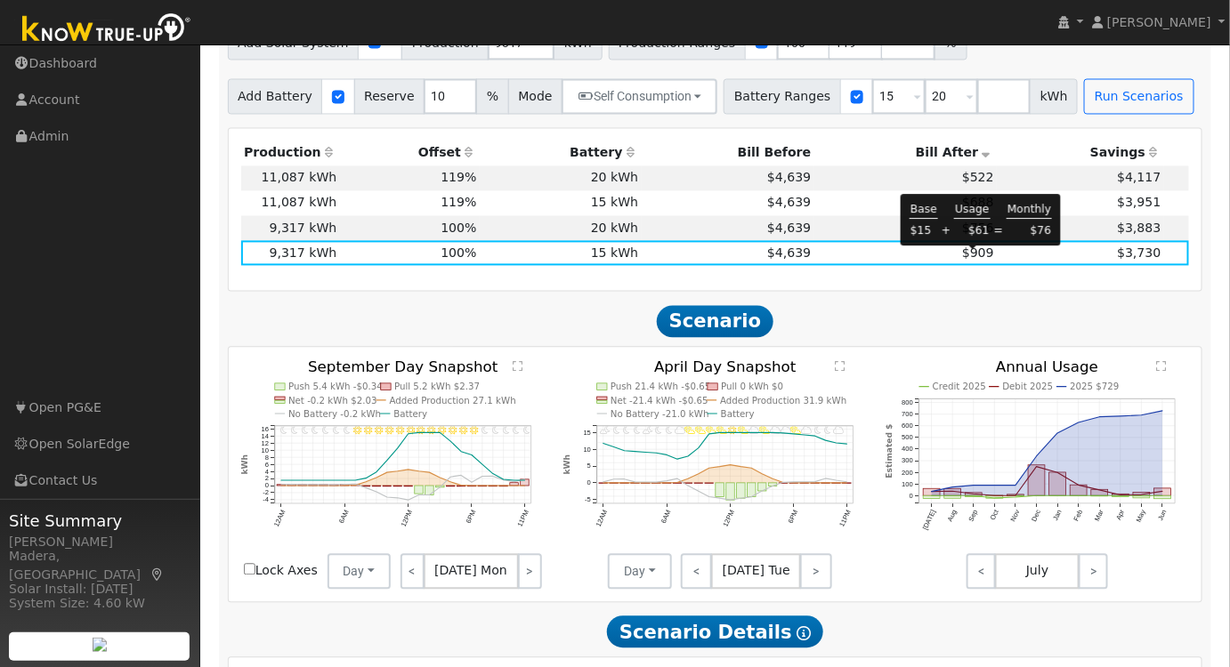
scroll to position [1075, 0]
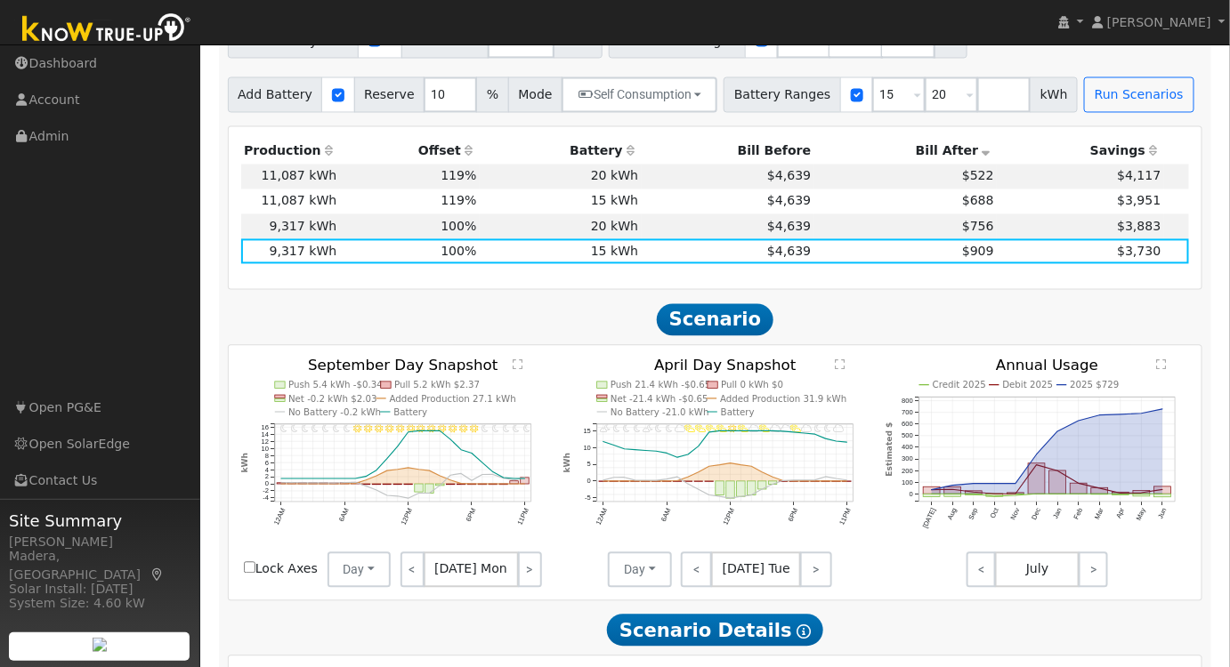
click at [1159, 370] on text "" at bounding box center [1163, 365] width 10 height 12
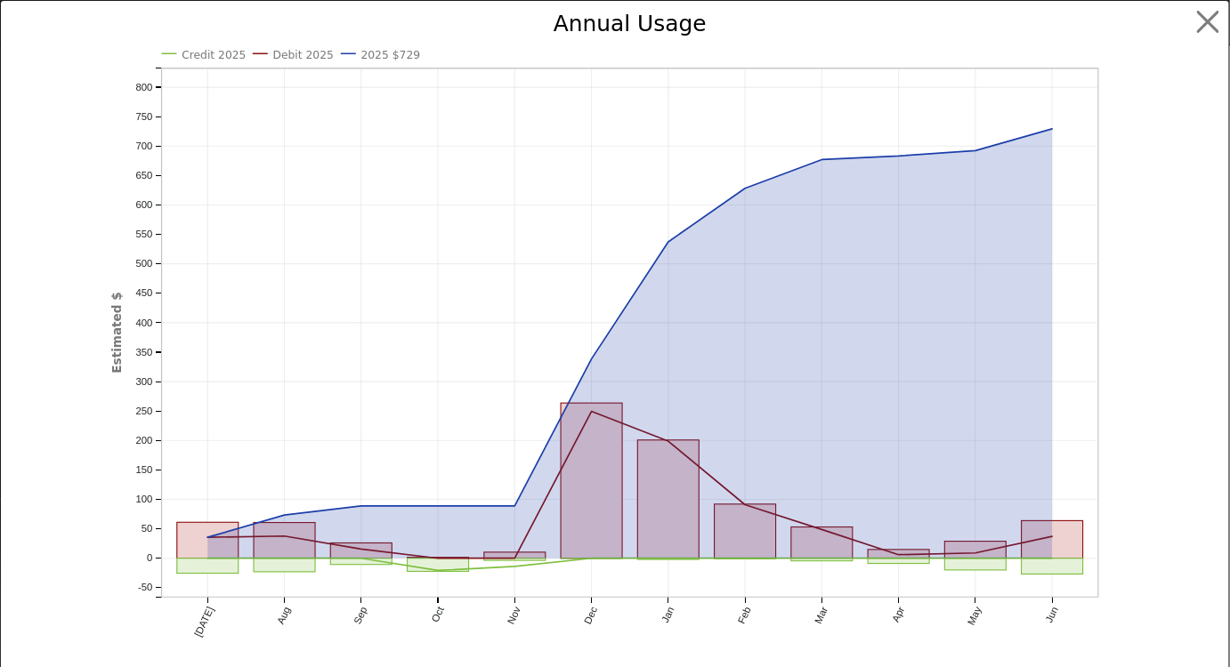
scroll to position [1038, 0]
drag, startPoint x: 199, startPoint y: 594, endPoint x: 1122, endPoint y: 486, distance: 929.2
click at [1122, 486] on div "Credit 2025 Debit 2025 2025 $729 Jul Aug Sep Oct Nov Dec Jan Feb Mar Apr May Ju…" at bounding box center [621, 346] width 1027 height 667
click at [1217, 36] on button "button" at bounding box center [1221, 22] width 34 height 34
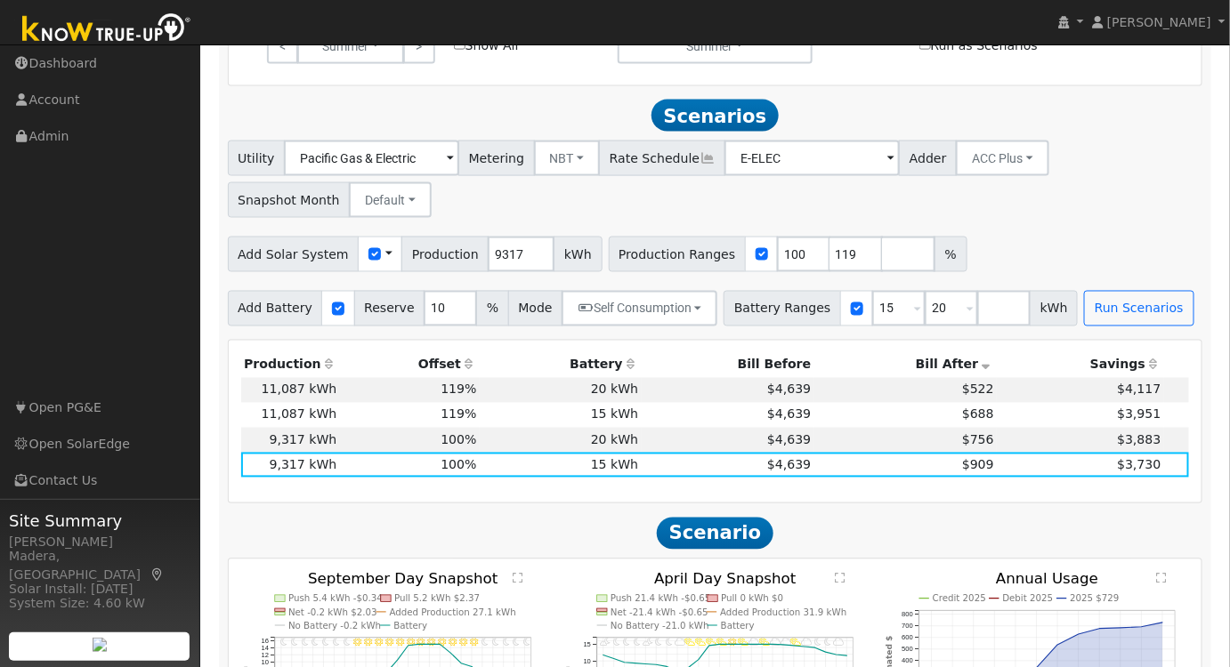
scroll to position [876, 0]
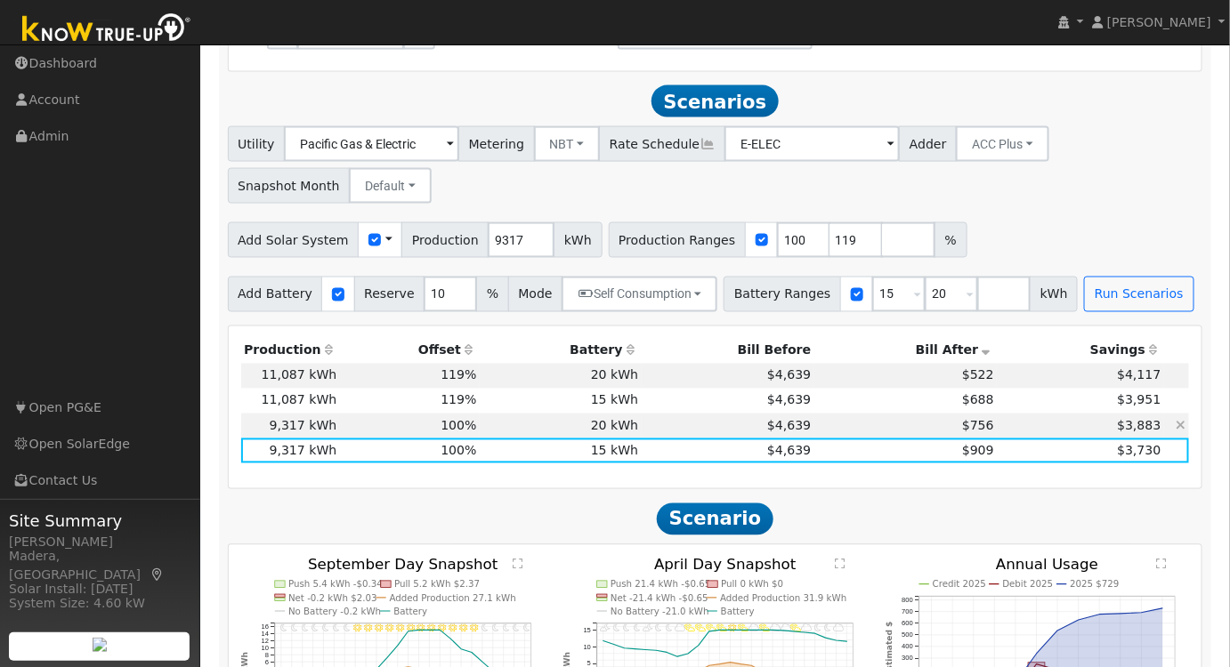
click at [1015, 423] on td "$3,883" at bounding box center [1080, 426] width 167 height 25
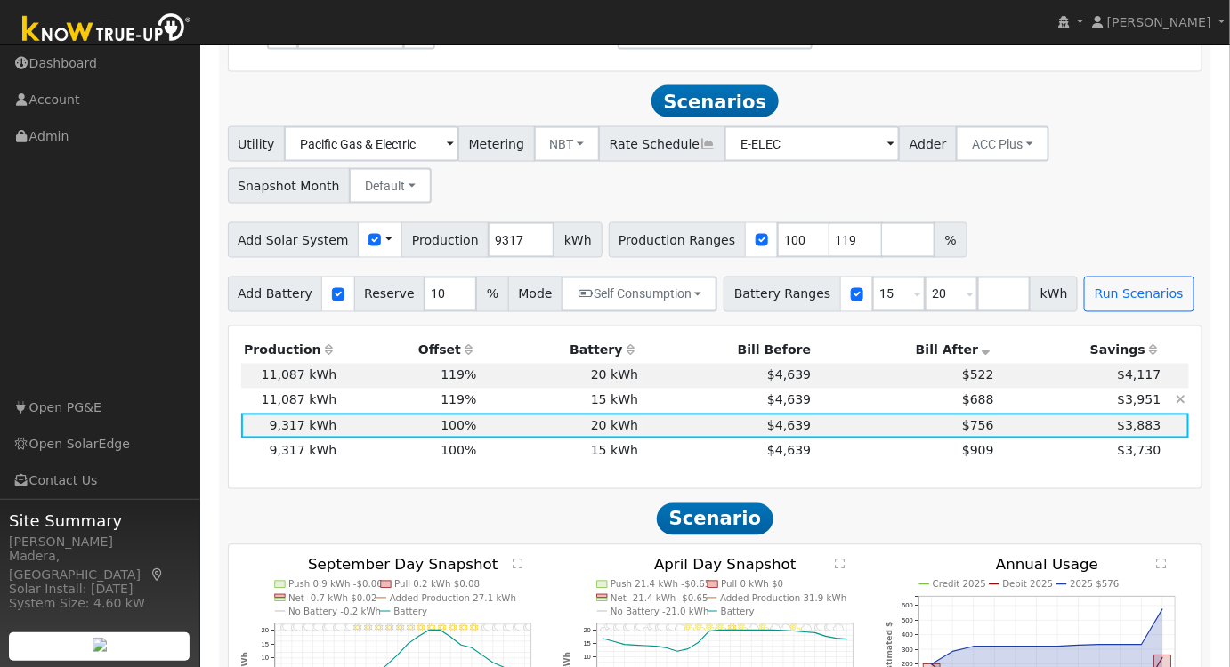
drag, startPoint x: 667, startPoint y: 401, endPoint x: 667, endPoint y: 419, distance: 17.8
click at [667, 401] on td "$4,639" at bounding box center [728, 401] width 173 height 25
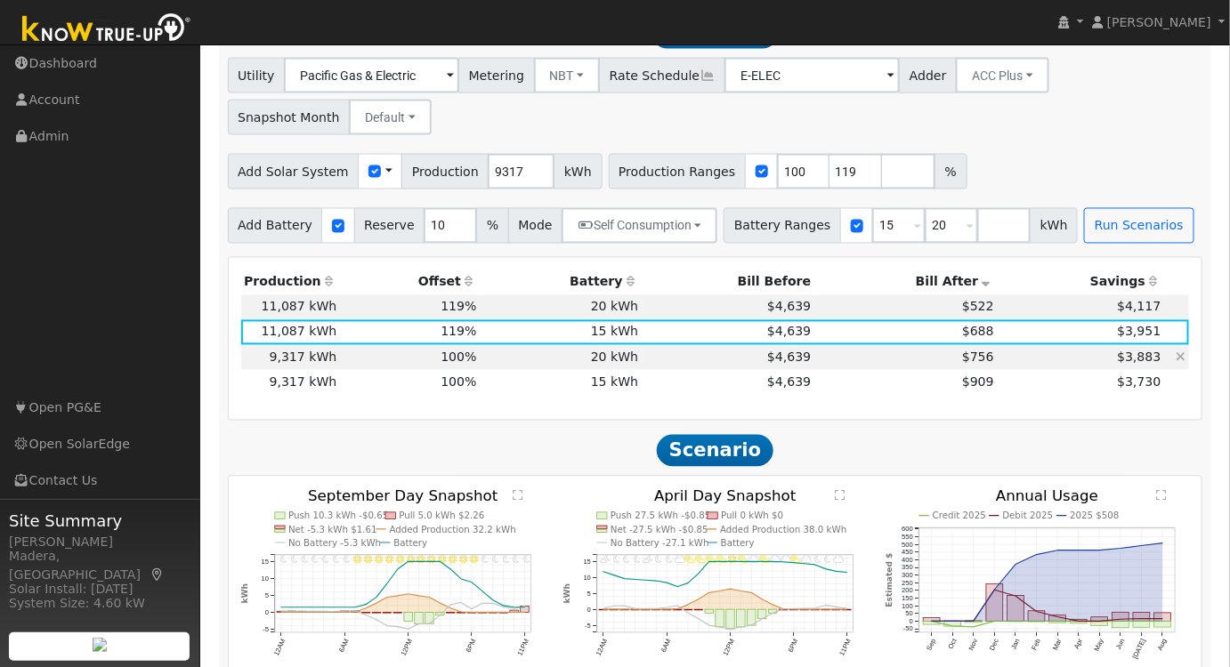
scroll to position [957, 0]
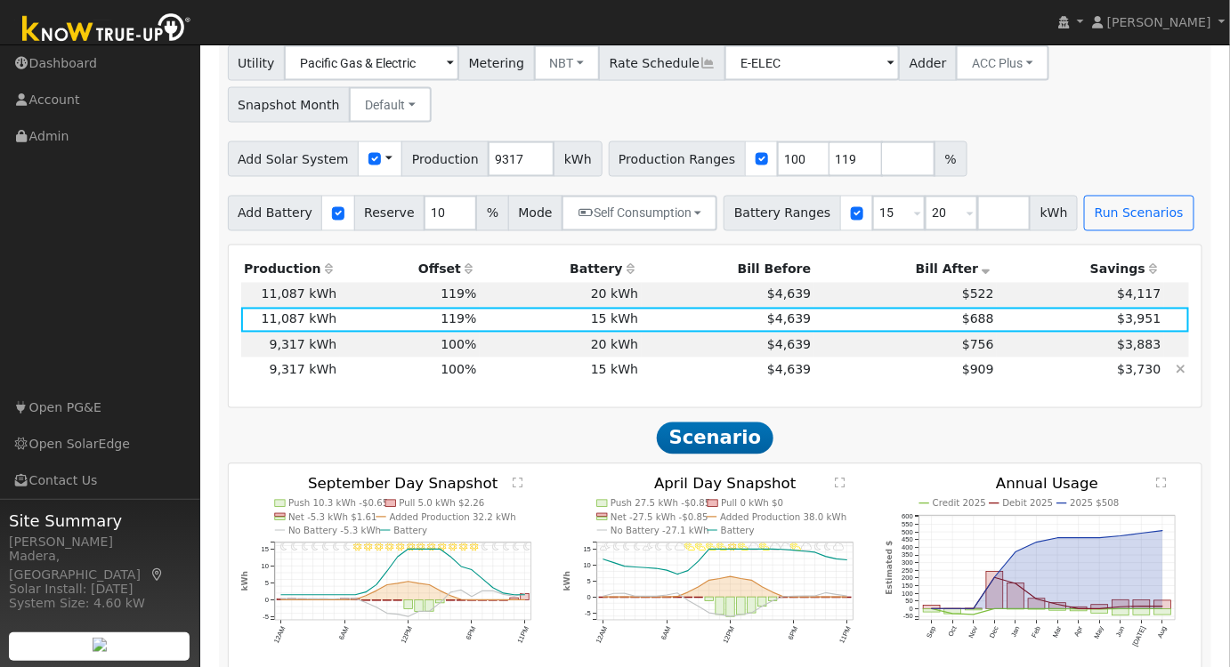
click at [869, 379] on td "$909" at bounding box center [905, 370] width 183 height 25
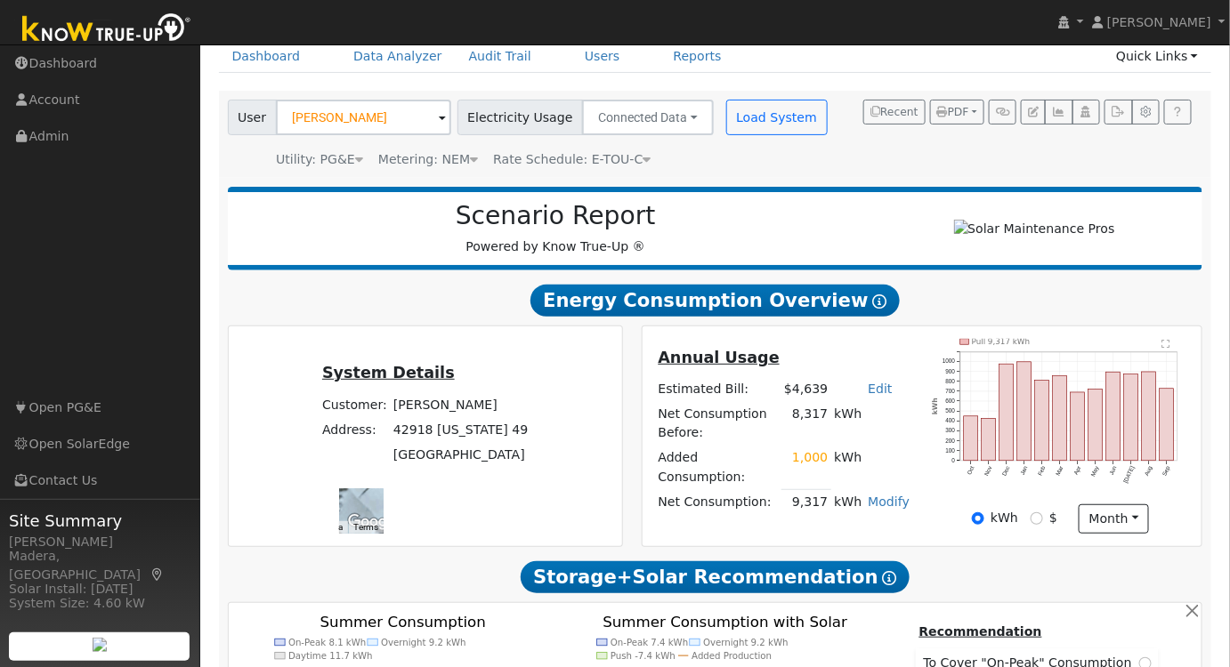
scroll to position [0, 0]
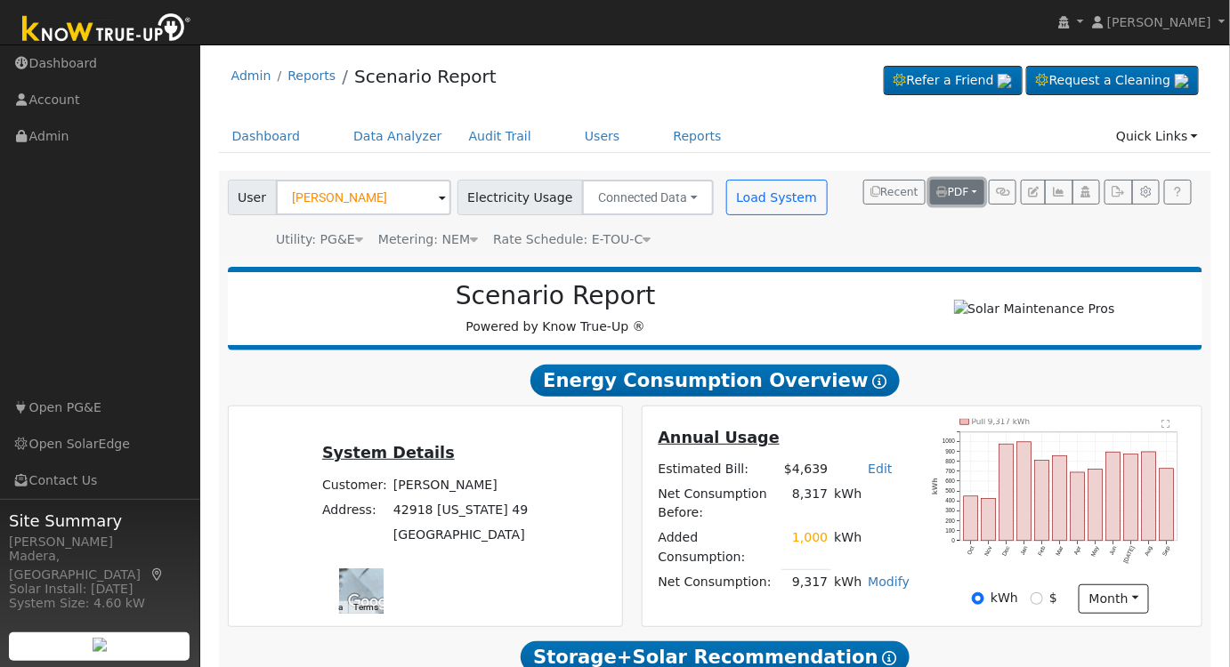
click at [956, 187] on span "PDF" at bounding box center [953, 192] width 32 height 12
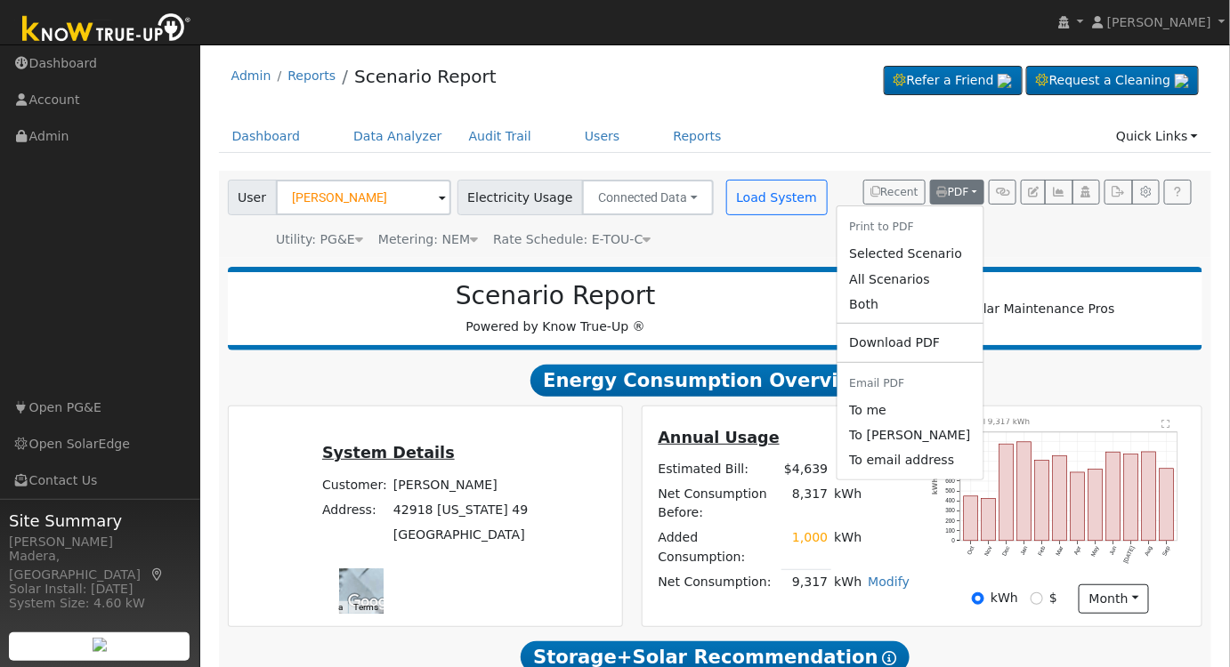
drag, startPoint x: 923, startPoint y: 251, endPoint x: 459, endPoint y: 293, distance: 465.6
click at [923, 252] on link "Selected Scenario" at bounding box center [910, 254] width 146 height 25
